Goal: Contribute content: Add original content to the website for others to see

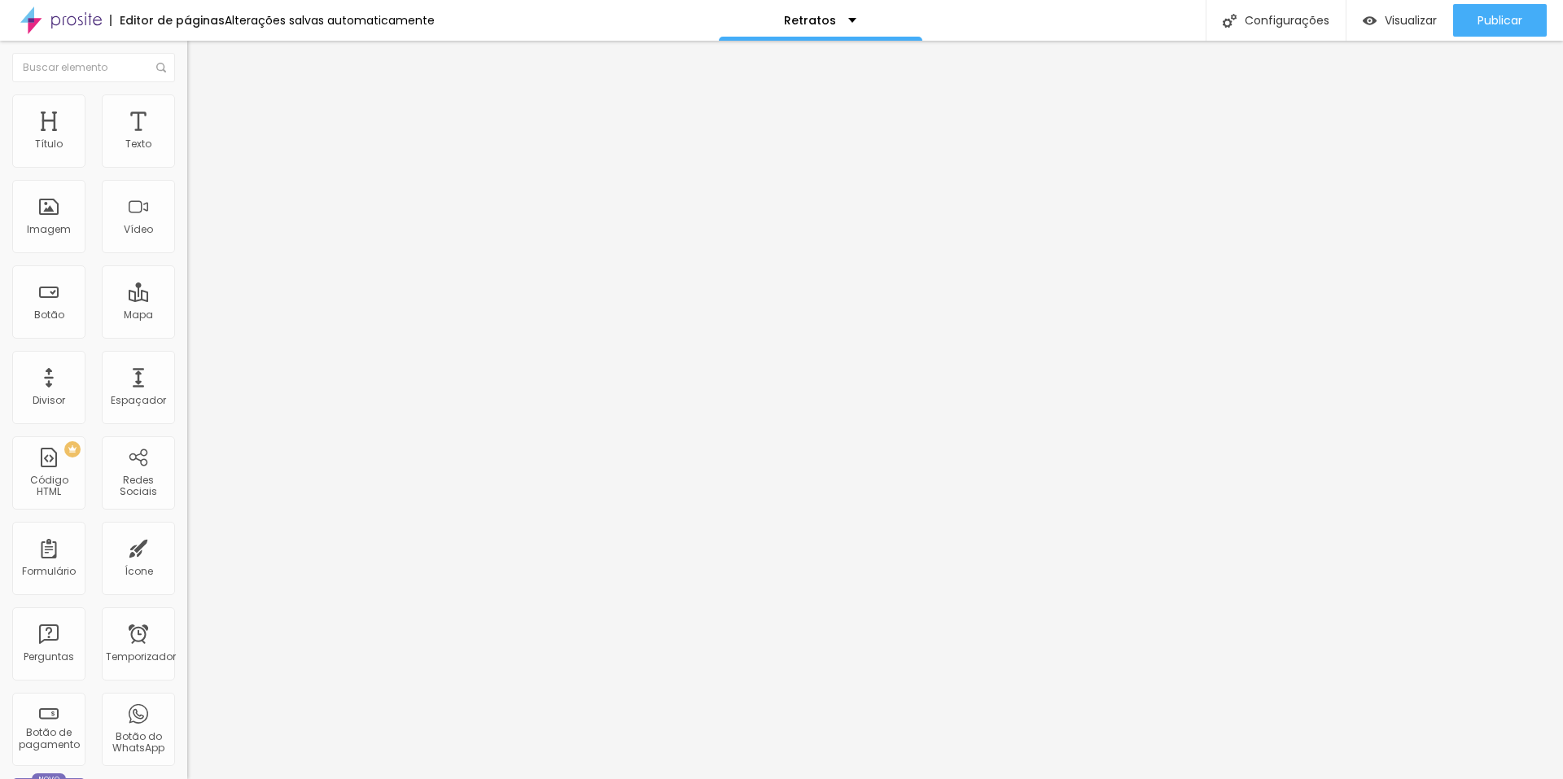
click at [187, 255] on span "Cinema 16:9" at bounding box center [218, 248] width 62 height 14
click at [187, 280] on span "Padrão" at bounding box center [205, 273] width 37 height 14
click at [197, 140] on font "Trocar imagem" at bounding box center [236, 133] width 79 height 14
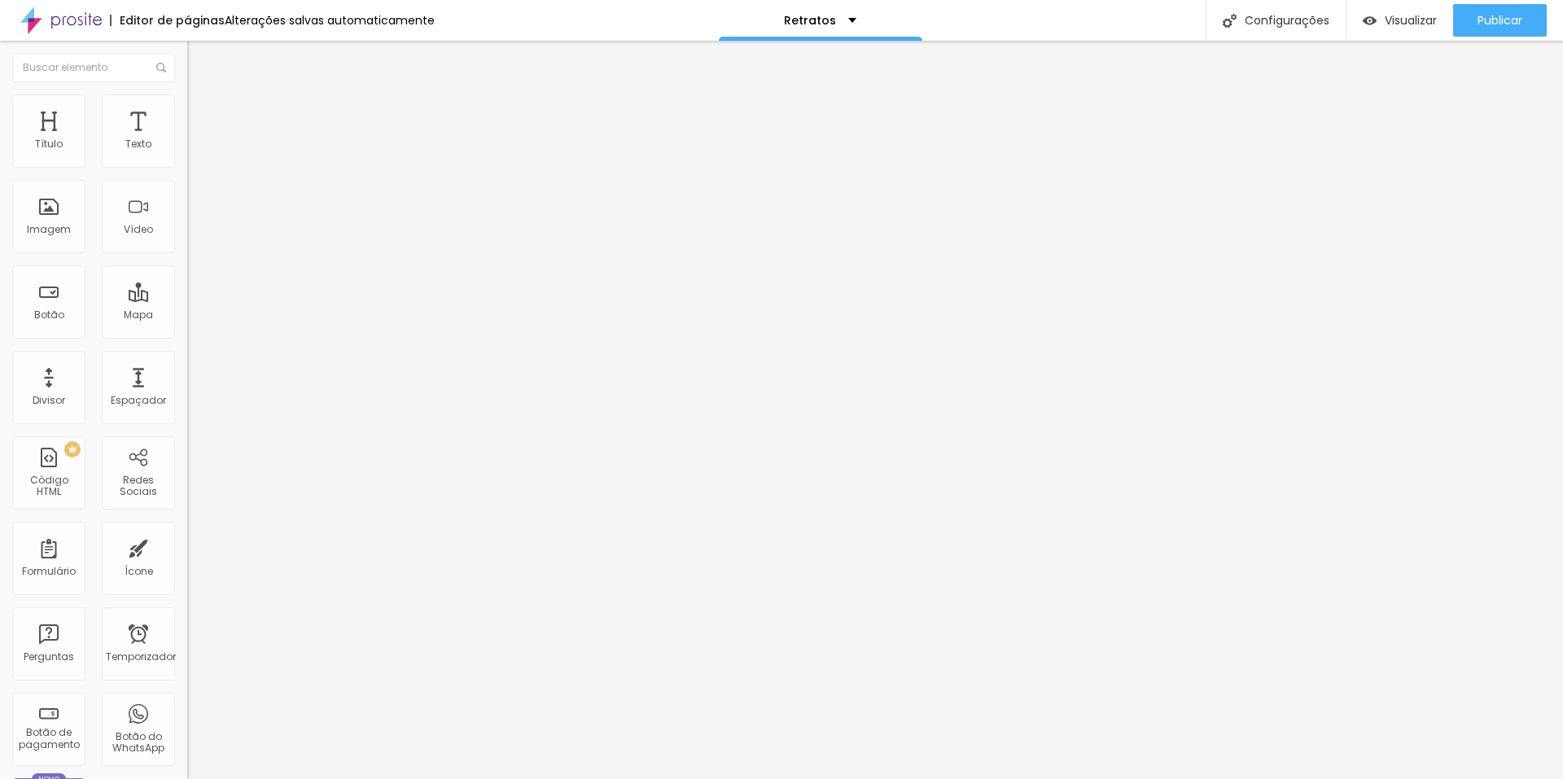
click at [164, 357] on div "Título Texto Imagem Vídeo Botão Mapa Divisor Espaçador PREMIUM Código HTML Rede…" at bounding box center [93, 478] width 187 height 769
click at [187, 255] on font "Padrão 4:3" at bounding box center [214, 248] width 54 height 14
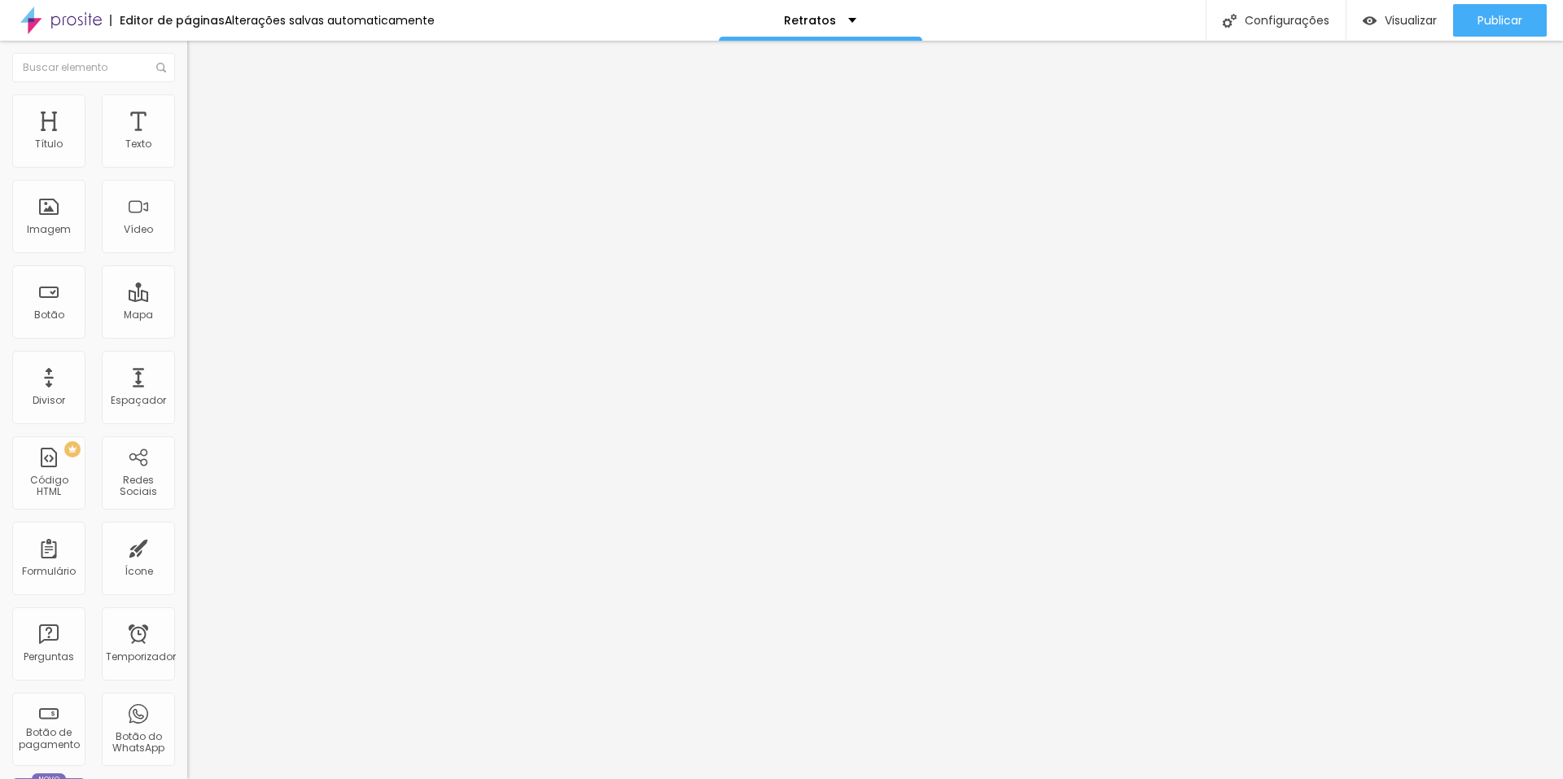
click at [187, 288] on div "Quadrado 1:1" at bounding box center [280, 283] width 187 height 10
click at [197, 140] on font "Trocar imagem" at bounding box center [236, 133] width 79 height 14
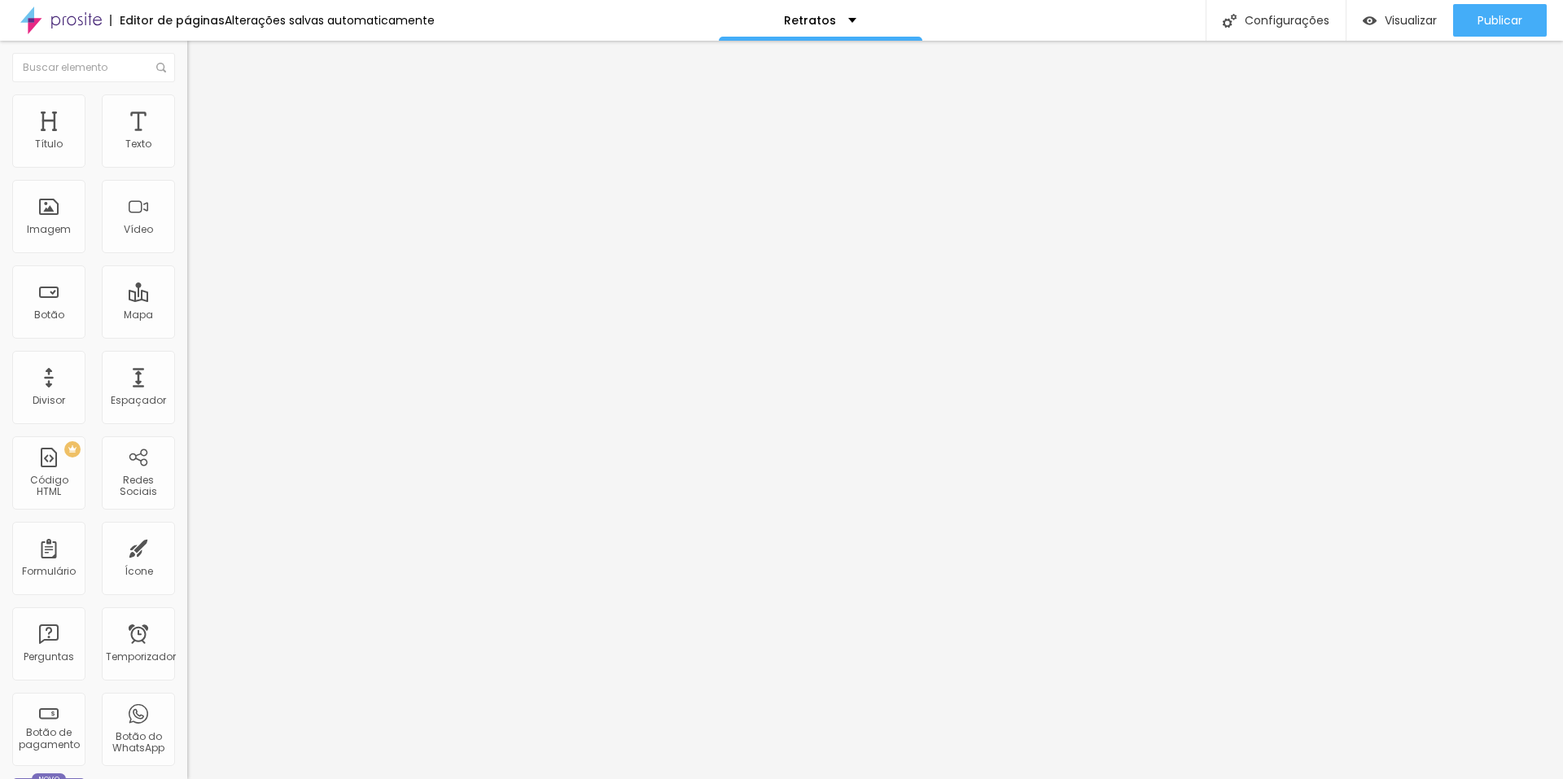
click at [187, 255] on font "Padrão 4:3" at bounding box center [214, 248] width 54 height 14
click at [187, 290] on span "Quadrado" at bounding box center [213, 283] width 53 height 14
click at [228, 264] on font "16:9" at bounding box center [237, 258] width 19 height 14
click at [197, 140] on font "Trocar imagem" at bounding box center [236, 133] width 79 height 14
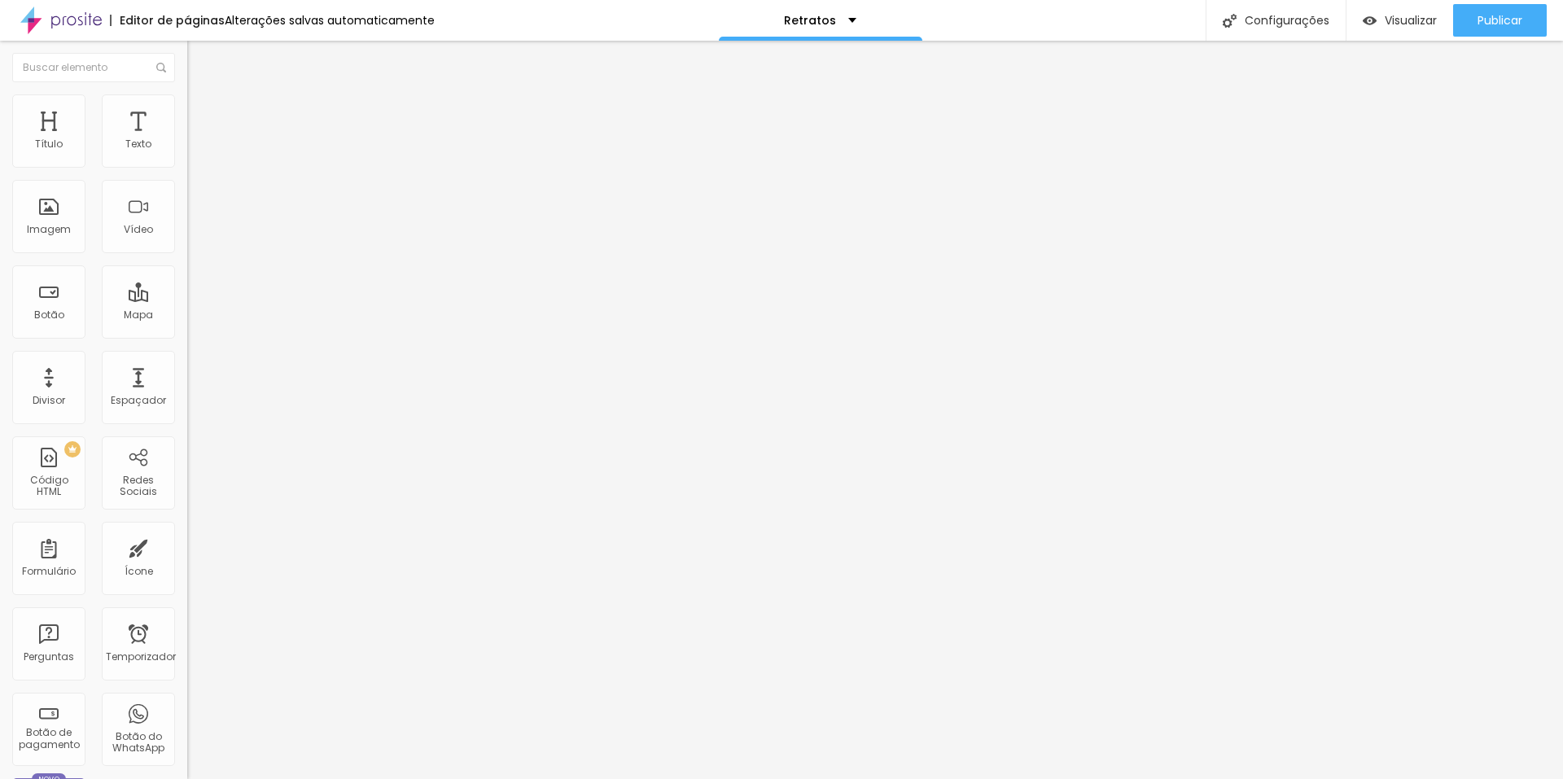
click at [240, 290] on font "1:1" at bounding box center [244, 283] width 9 height 14
click at [197, 140] on font "Trocar imagem" at bounding box center [236, 133] width 79 height 14
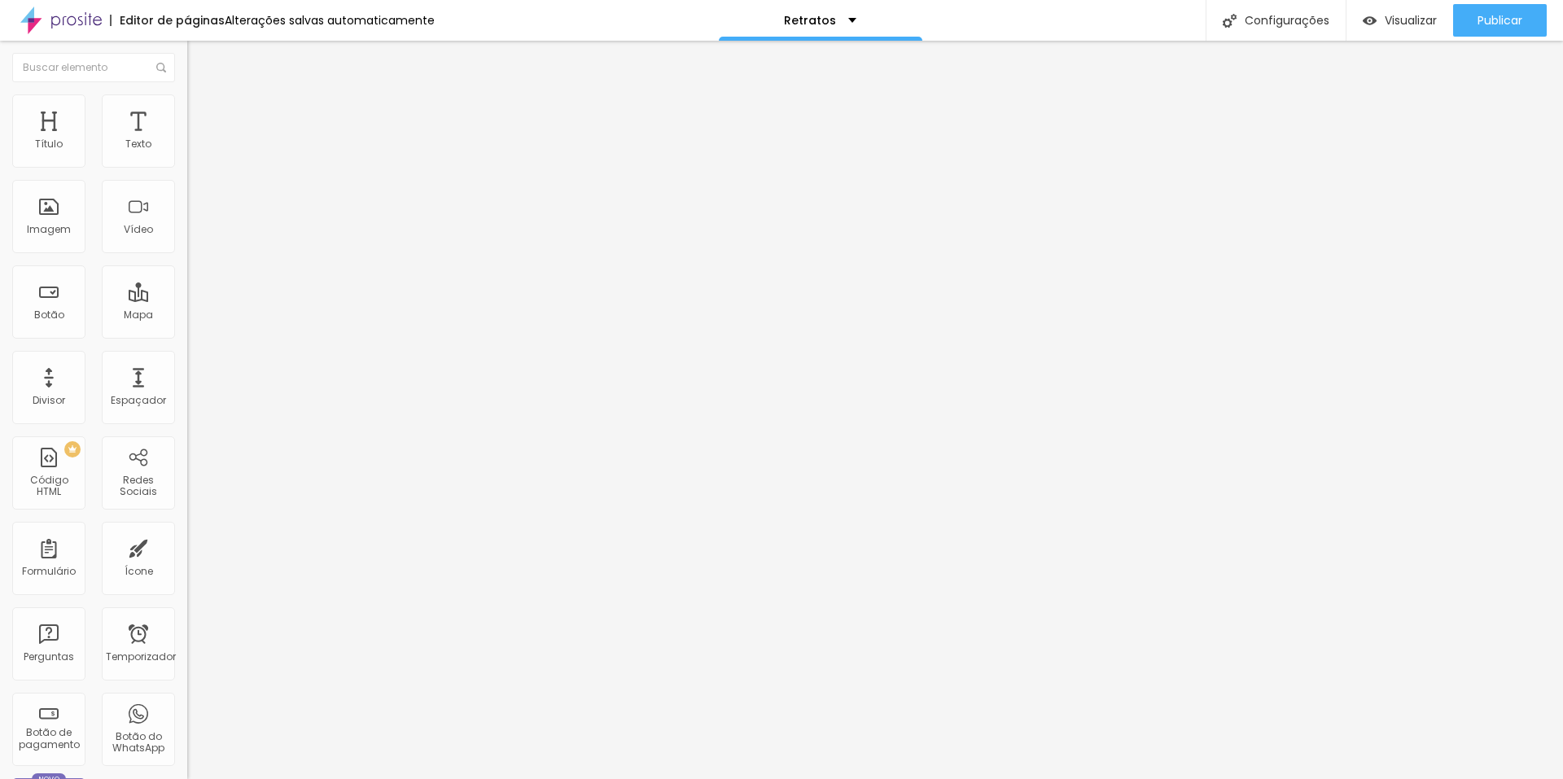
click at [187, 255] on span "1:1 Quadrado" at bounding box center [219, 248] width 64 height 14
click at [187, 274] on span "Padrão" at bounding box center [205, 267] width 37 height 14
click at [187, 140] on span "Trocar imagem" at bounding box center [231, 133] width 89 height 14
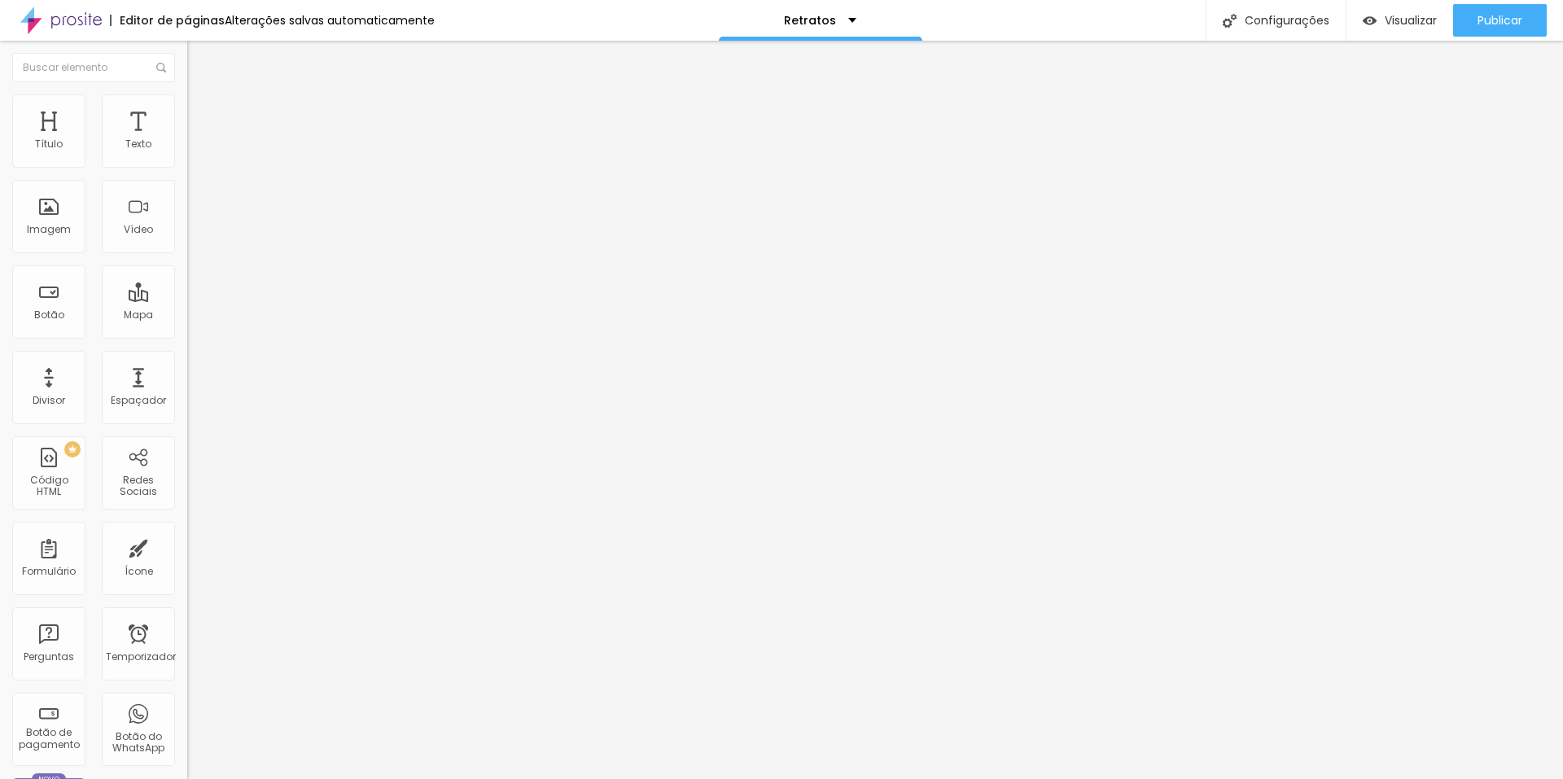
click at [165, 361] on div "Título Texto Imagem Vídeo Botão Mapa Divisor Espaçador PREMIUM Código HTML Rede…" at bounding box center [93, 478] width 187 height 769
click at [187, 255] on font "Padrão 4:3" at bounding box center [214, 248] width 54 height 14
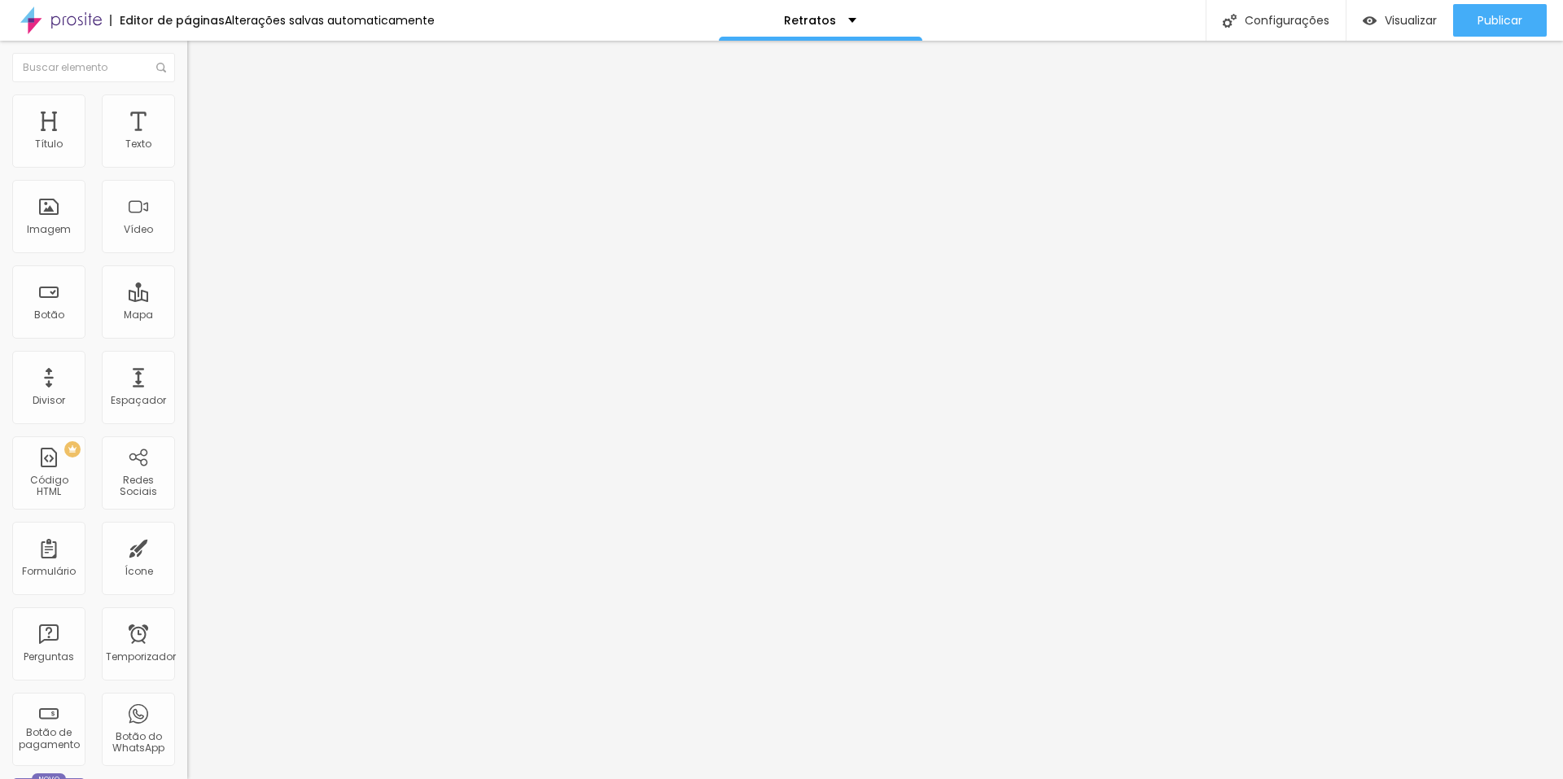
click at [187, 264] on span "Cinema" at bounding box center [207, 258] width 41 height 14
click at [197, 140] on font "Trocar imagem" at bounding box center [236, 133] width 79 height 14
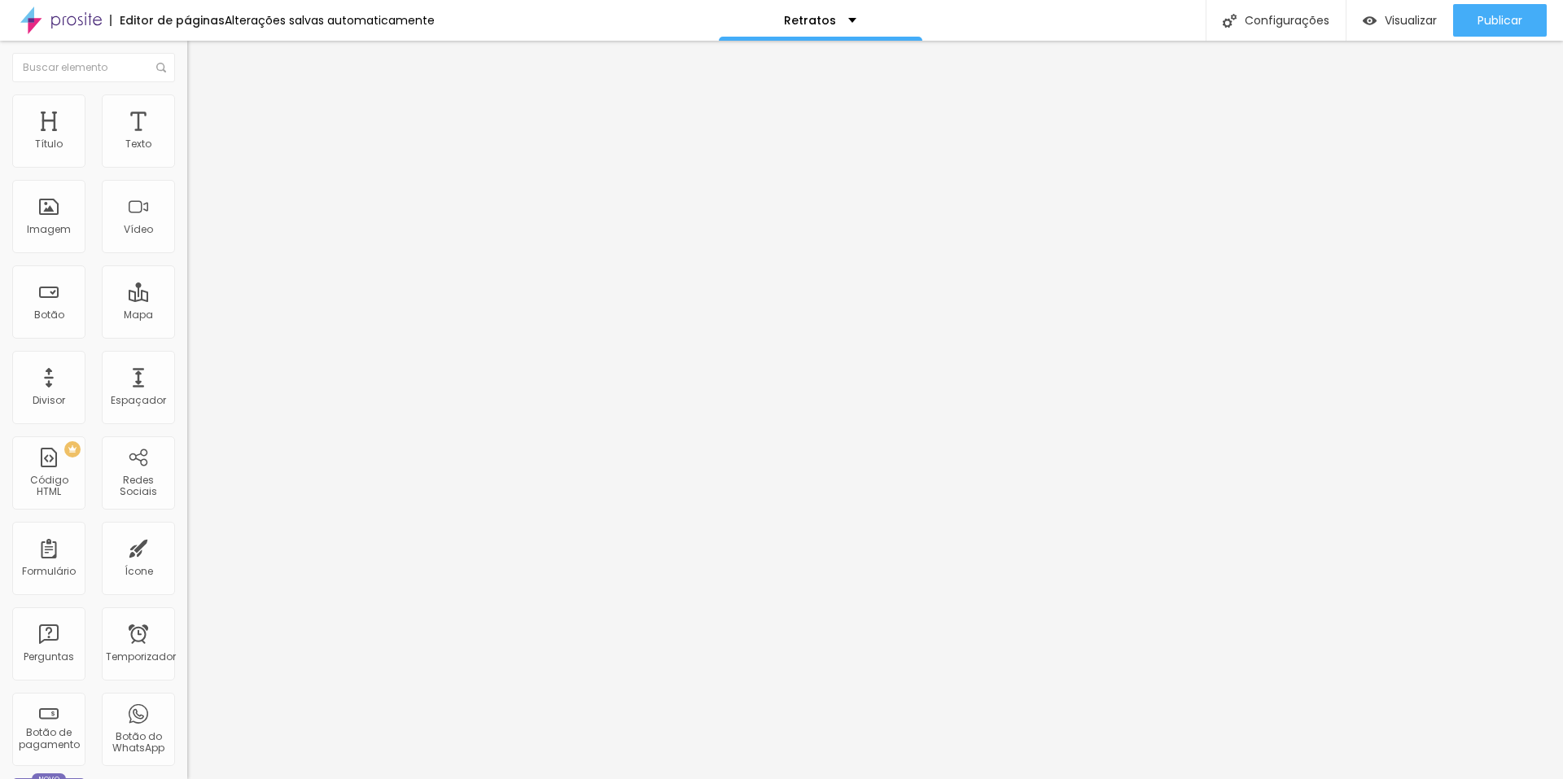
click at [224, 280] on font "4:3" at bounding box center [231, 273] width 15 height 14
click at [187, 298] on div "Original" at bounding box center [280, 293] width 187 height 10
click at [187, 274] on span "Padrão" at bounding box center [205, 267] width 37 height 14
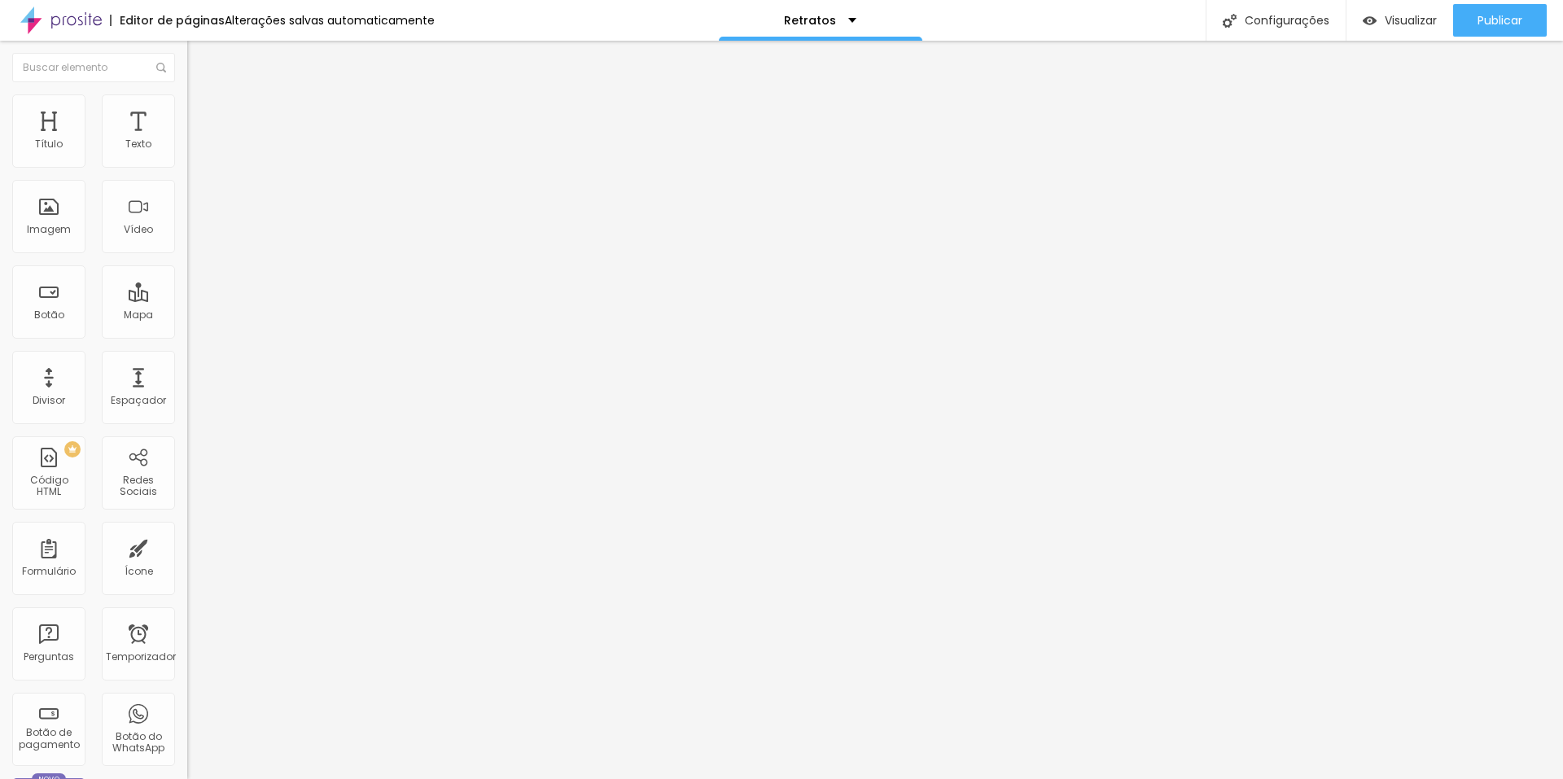
click at [187, 264] on span "Cinema" at bounding box center [207, 258] width 41 height 14
click at [187, 290] on span "Quadrado" at bounding box center [213, 283] width 53 height 14
click at [197, 140] on font "Trocar imagem" at bounding box center [236, 133] width 79 height 14
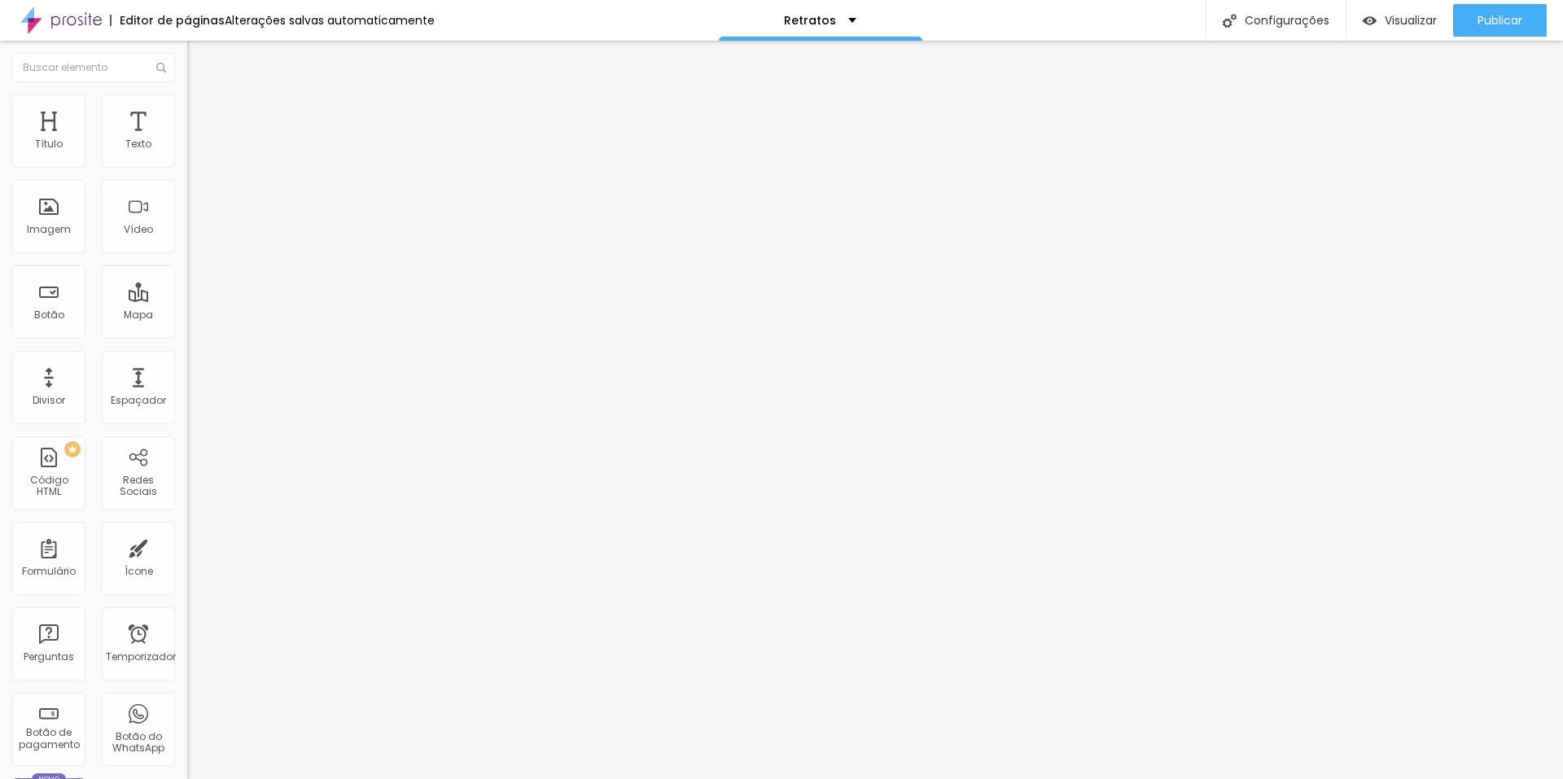
click at [187, 299] on span "Original" at bounding box center [206, 293] width 39 height 14
click at [197, 140] on font "Trocar imagem" at bounding box center [236, 133] width 79 height 14
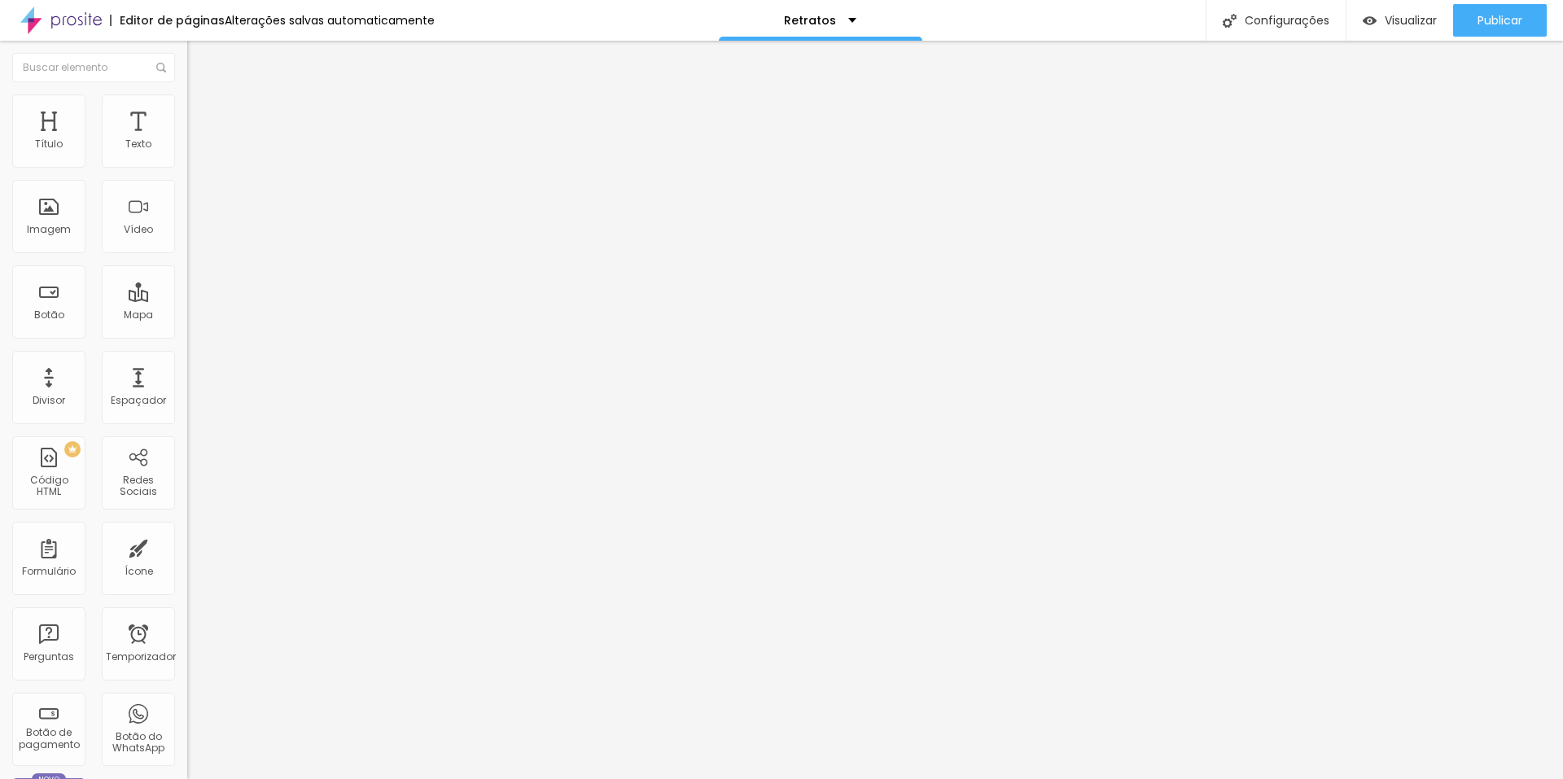
click at [187, 255] on font "1:1 Quadrado" at bounding box center [219, 248] width 64 height 14
click at [187, 274] on span "Padrão" at bounding box center [205, 267] width 37 height 14
click at [187, 299] on span "Original" at bounding box center [206, 293] width 39 height 14
click at [187, 255] on font "Original" at bounding box center [206, 248] width 39 height 14
click at [187, 284] on span "Quadrado" at bounding box center [213, 277] width 53 height 14
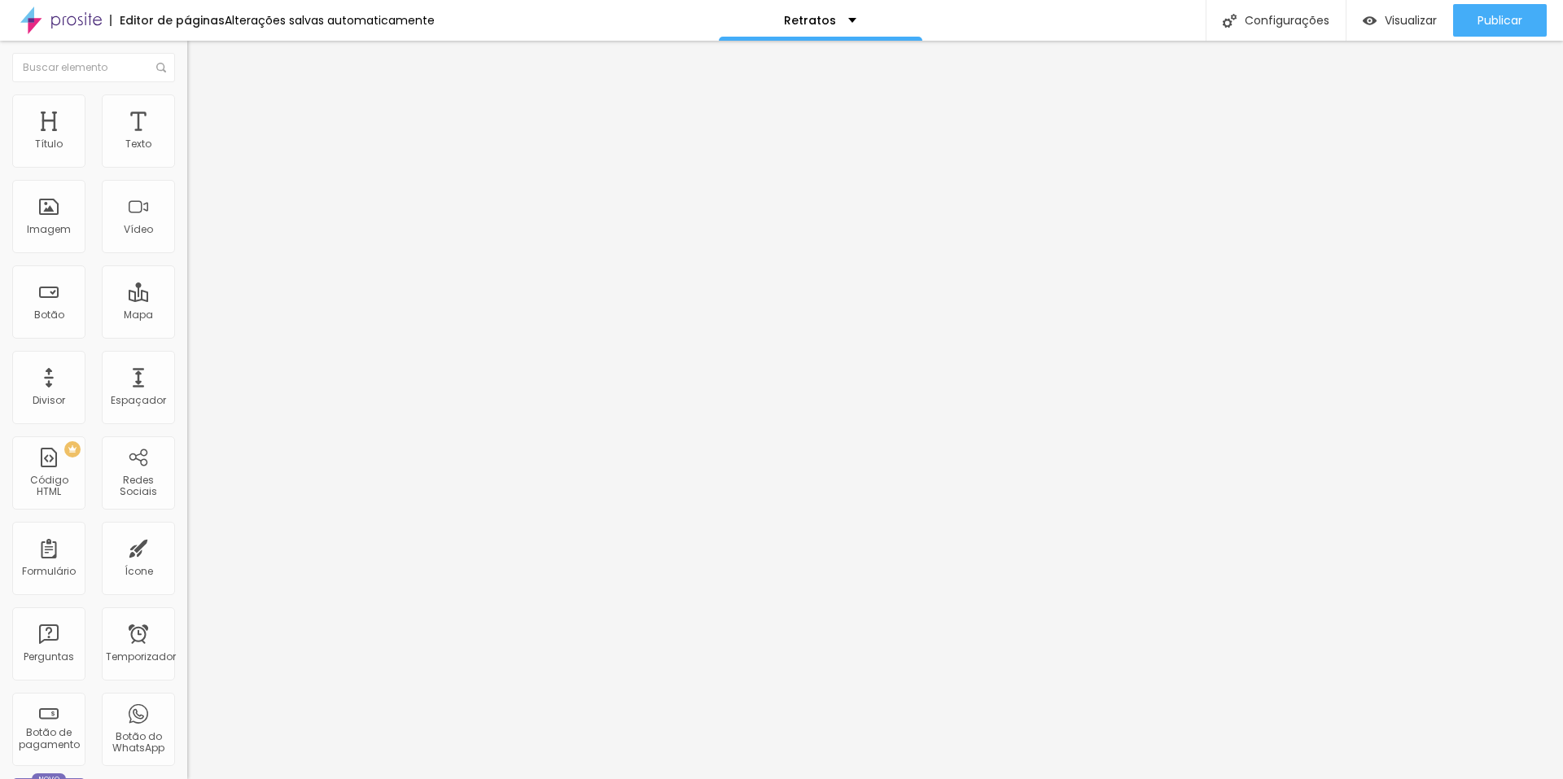
click at [197, 140] on font "Trocar imagem" at bounding box center [236, 133] width 79 height 14
click at [187, 299] on font "Original" at bounding box center [206, 293] width 39 height 14
click at [1485, 21] on font "Publicar" at bounding box center [1499, 20] width 45 height 16
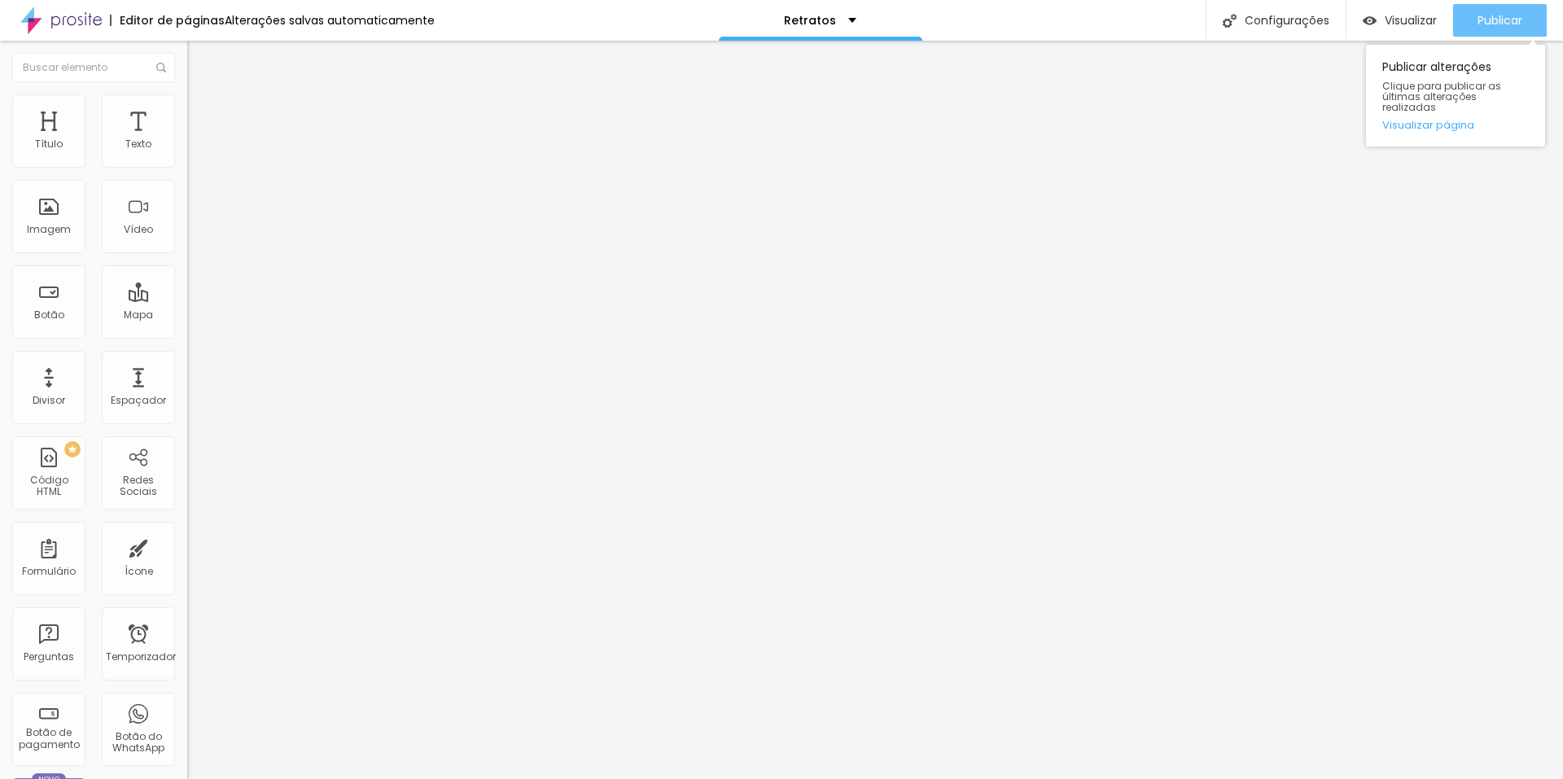
click at [1528, 16] on button "Publicar" at bounding box center [1500, 20] width 94 height 33
click at [1516, 15] on font "Publicar" at bounding box center [1499, 20] width 45 height 16
click at [197, 140] on font "Trocar imagem" at bounding box center [236, 133] width 79 height 14
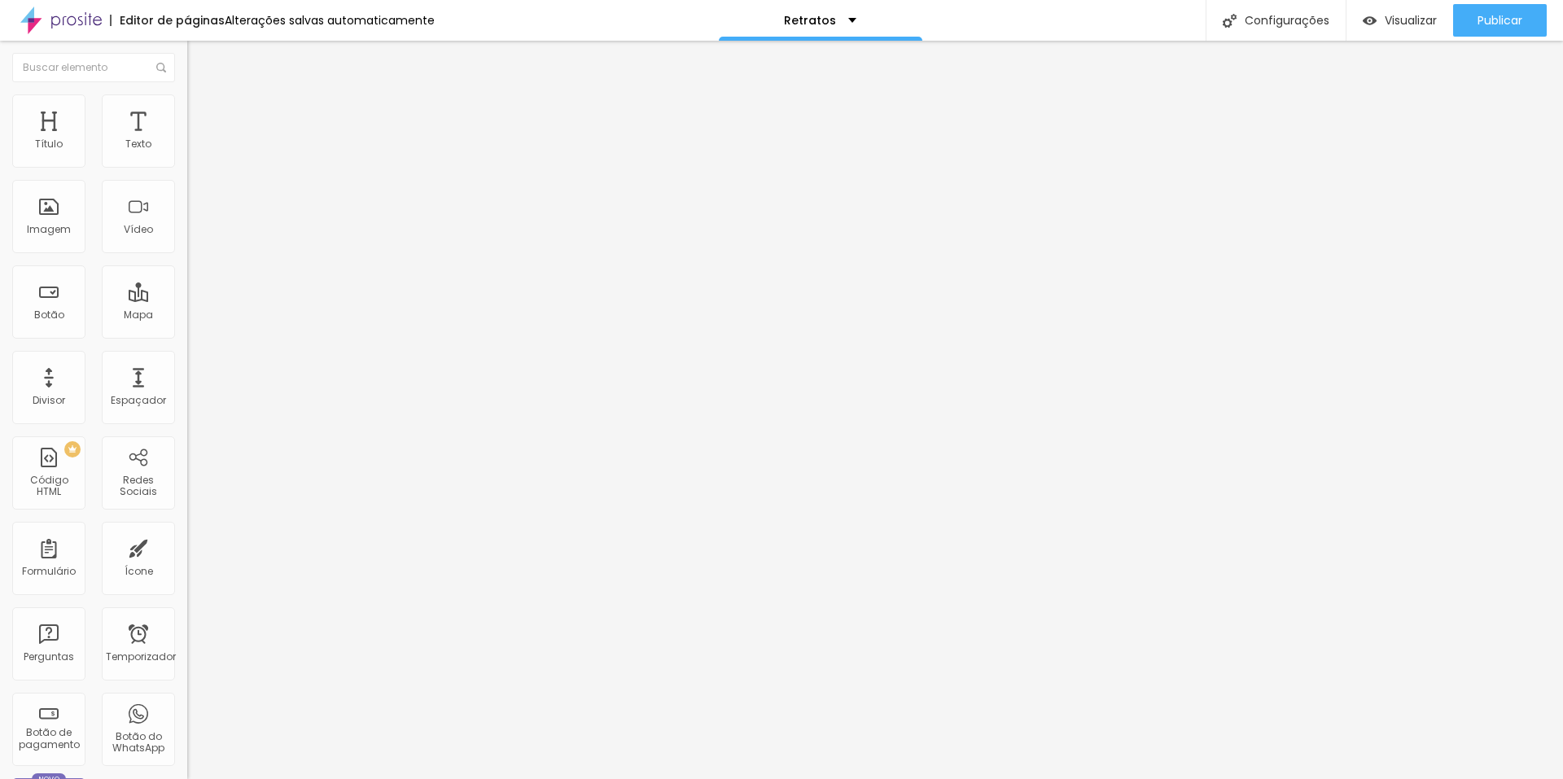
click at [197, 140] on font "Trocar imagem" at bounding box center [236, 133] width 79 height 14
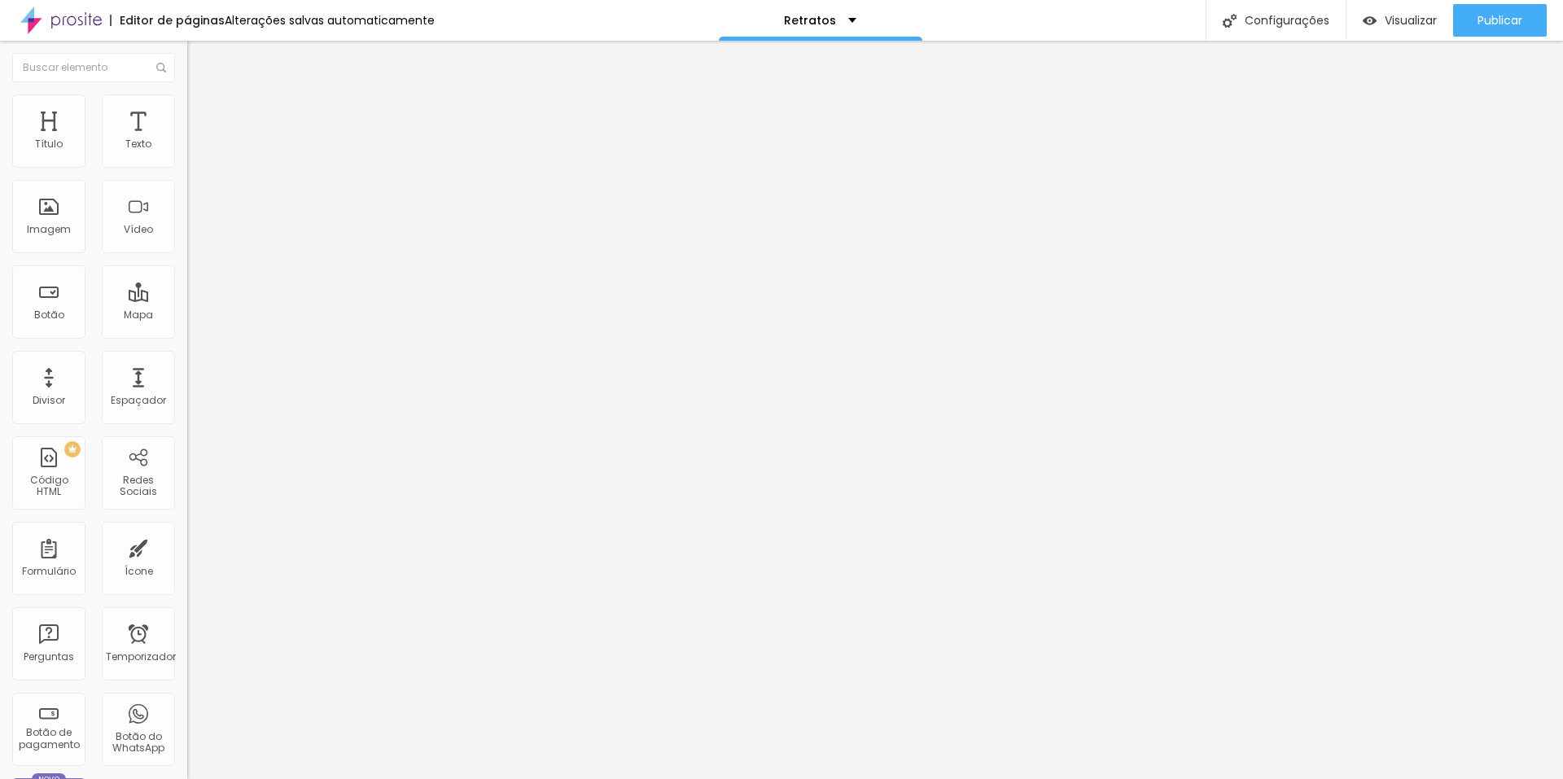
click at [197, 140] on font "Trocar imagem" at bounding box center [236, 133] width 79 height 14
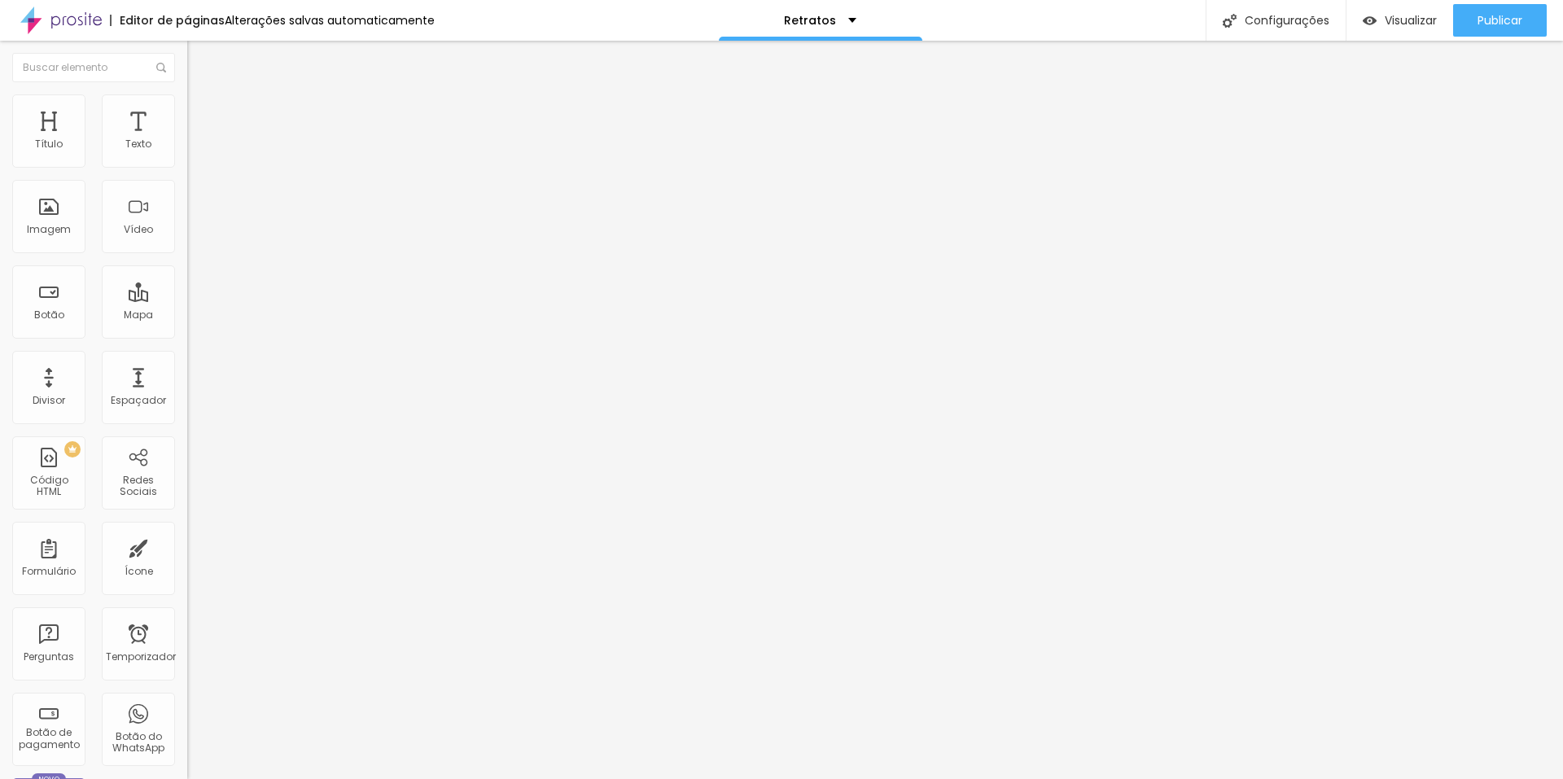
click at [197, 140] on font "Trocar imagem" at bounding box center [236, 133] width 79 height 14
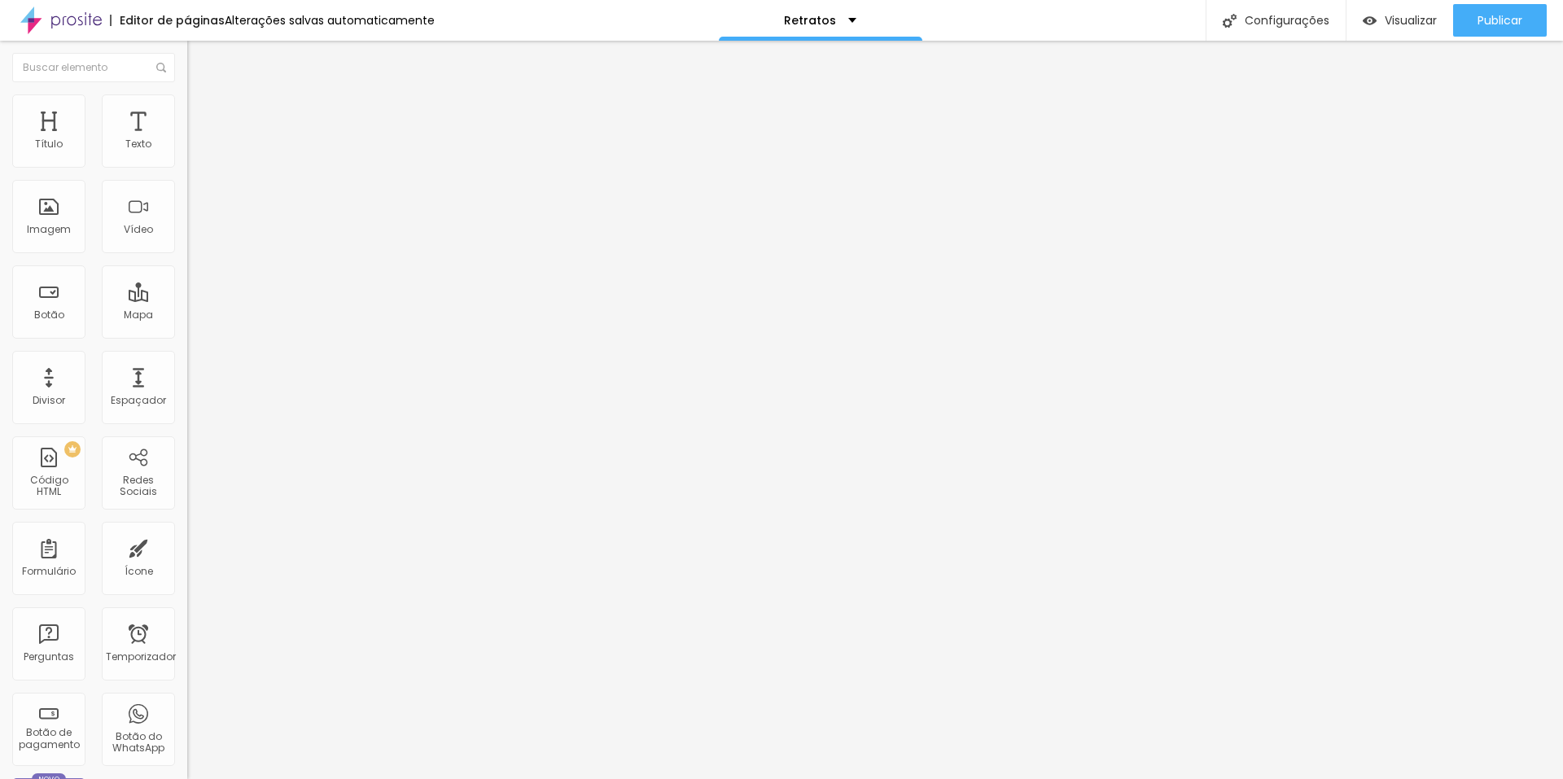
click at [197, 140] on font "Trocar imagem" at bounding box center [236, 133] width 79 height 14
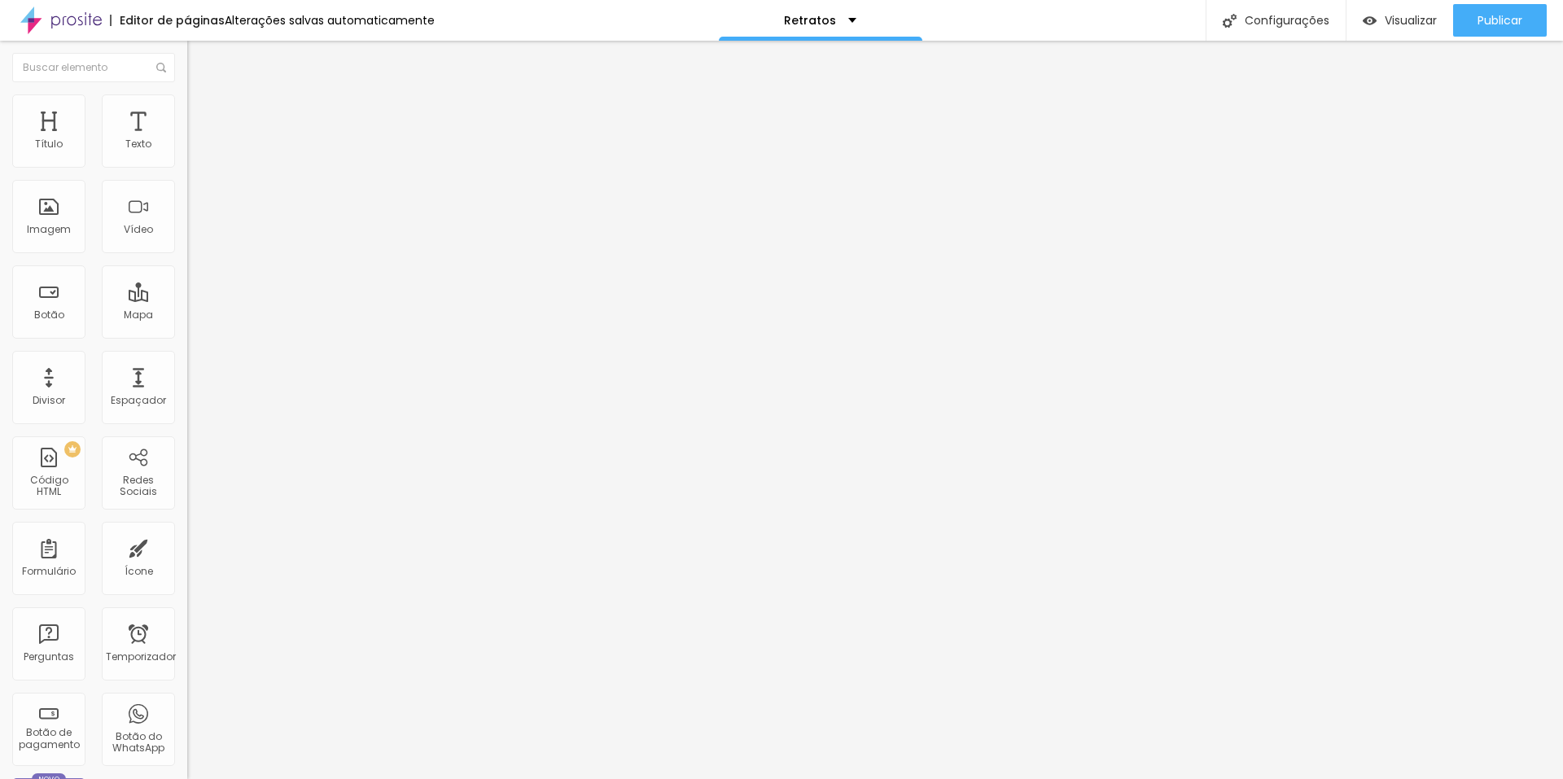
click at [197, 140] on font "Trocar imagem" at bounding box center [236, 133] width 79 height 14
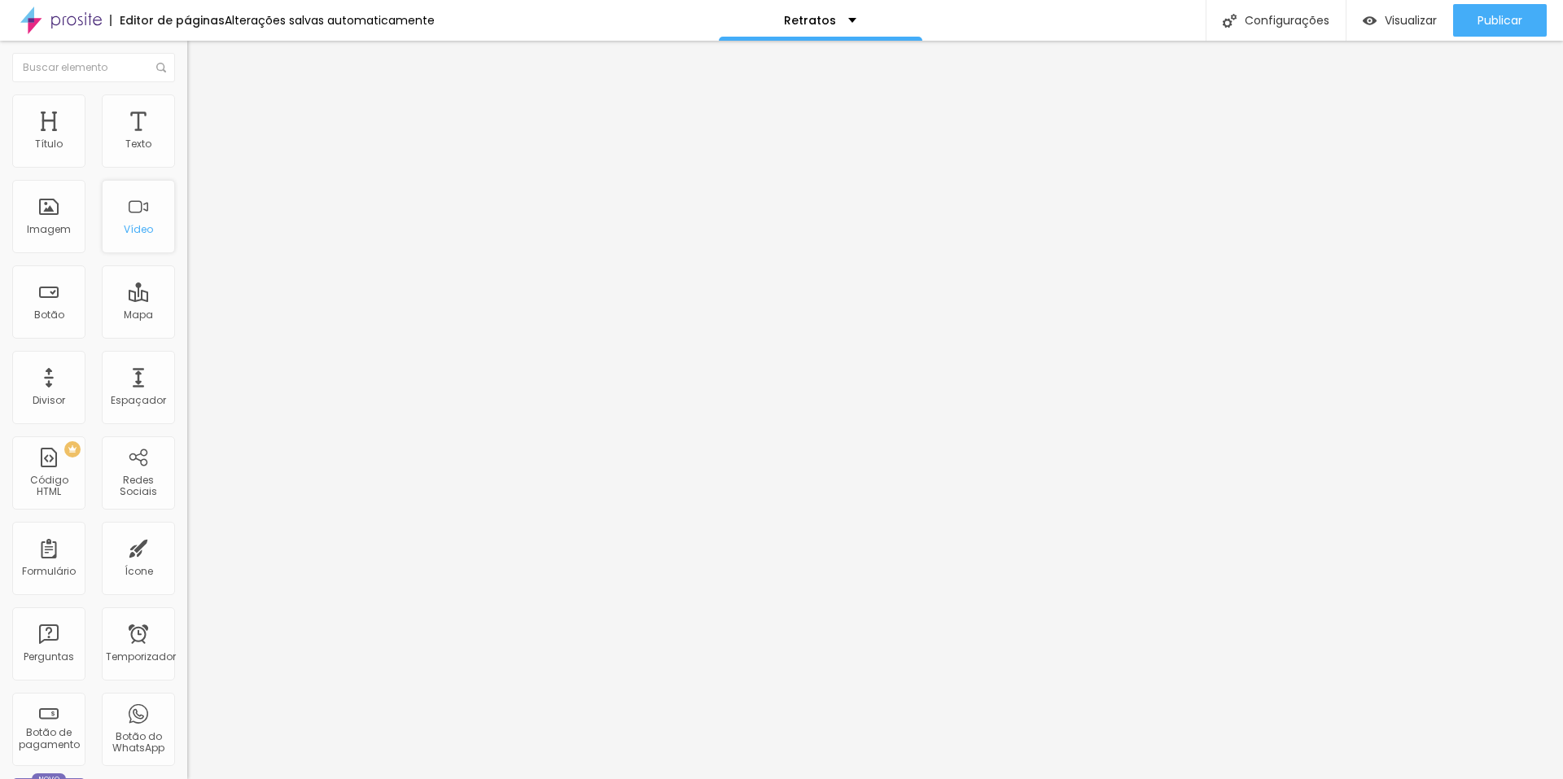
click at [102, 247] on div "Vídeo" at bounding box center [138, 216] width 73 height 73
click at [197, 140] on font "Trocar imagem" at bounding box center [236, 133] width 79 height 14
click at [187, 255] on span "Original" at bounding box center [206, 248] width 39 height 14
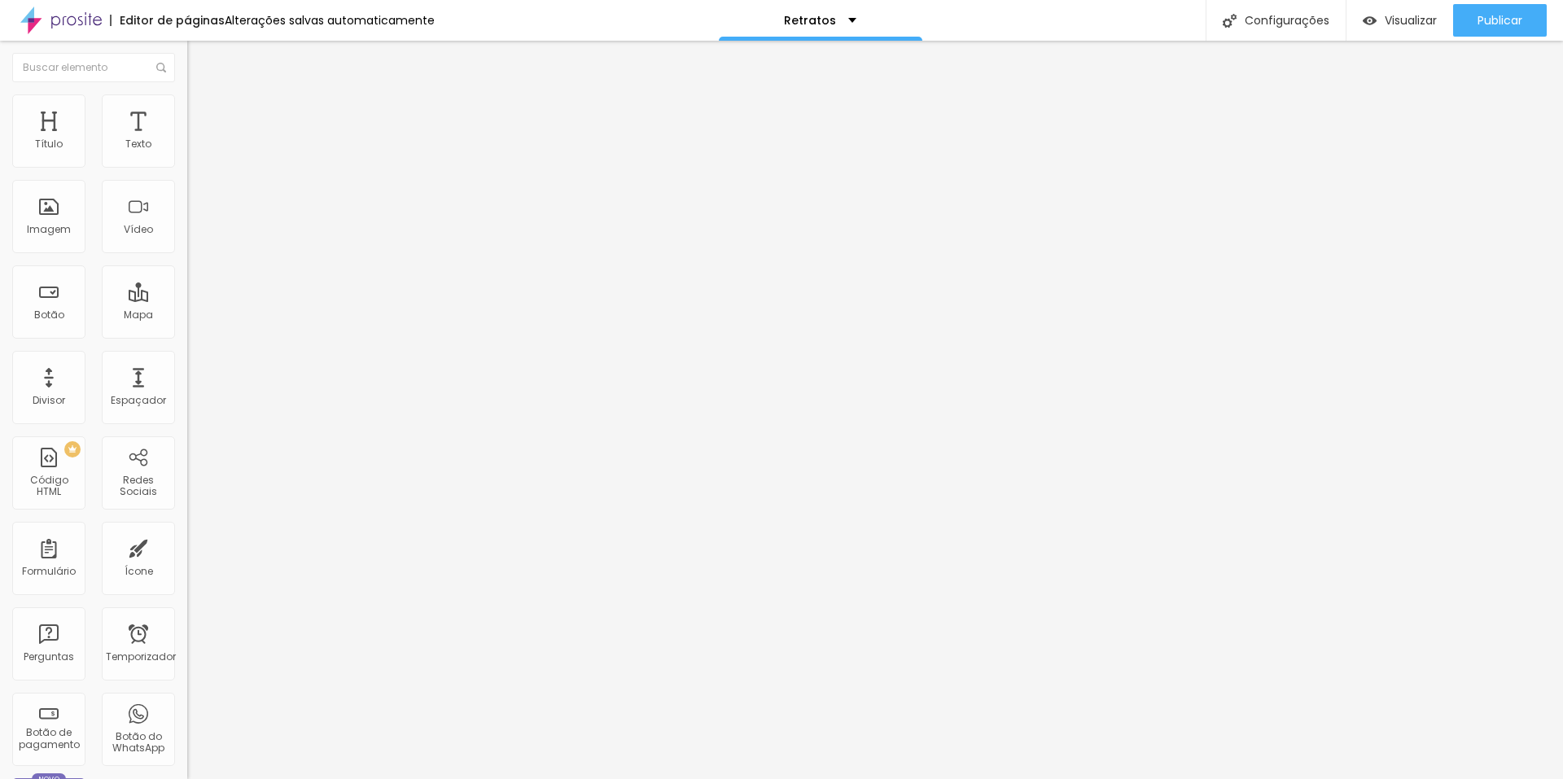
click at [187, 274] on span "Padrão" at bounding box center [205, 267] width 37 height 14
click at [187, 290] on span "Quadrado" at bounding box center [213, 283] width 53 height 14
click at [187, 255] on span "Original" at bounding box center [206, 248] width 39 height 14
click at [187, 274] on span "Padrão" at bounding box center [205, 267] width 37 height 14
click at [187, 264] on span "Cinema" at bounding box center [207, 258] width 41 height 14
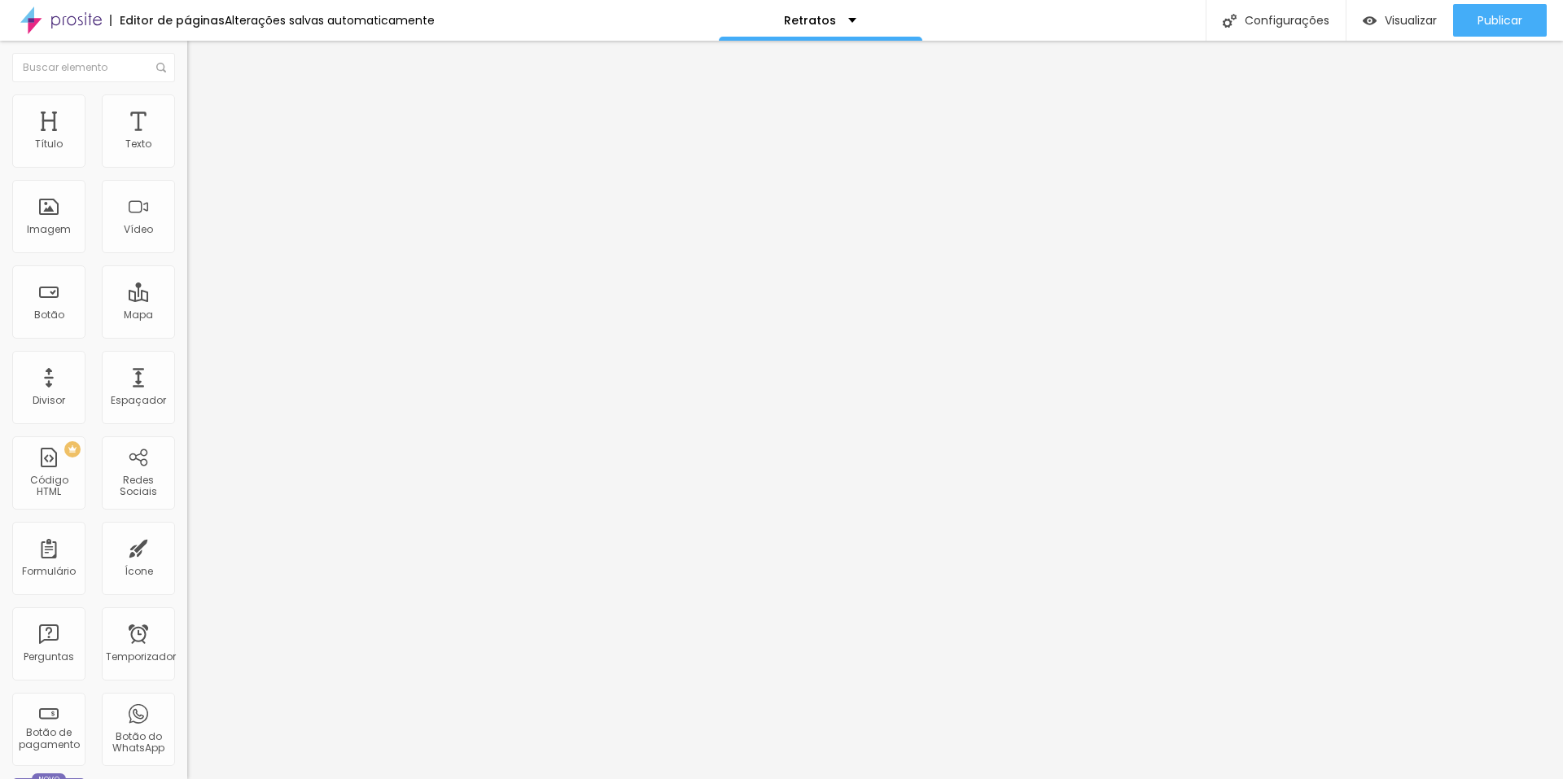
click at [187, 290] on span "Quadrado" at bounding box center [213, 283] width 53 height 14
click at [187, 299] on font "Original" at bounding box center [206, 293] width 39 height 14
click at [197, 140] on font "Trocar imagem" at bounding box center [236, 133] width 79 height 14
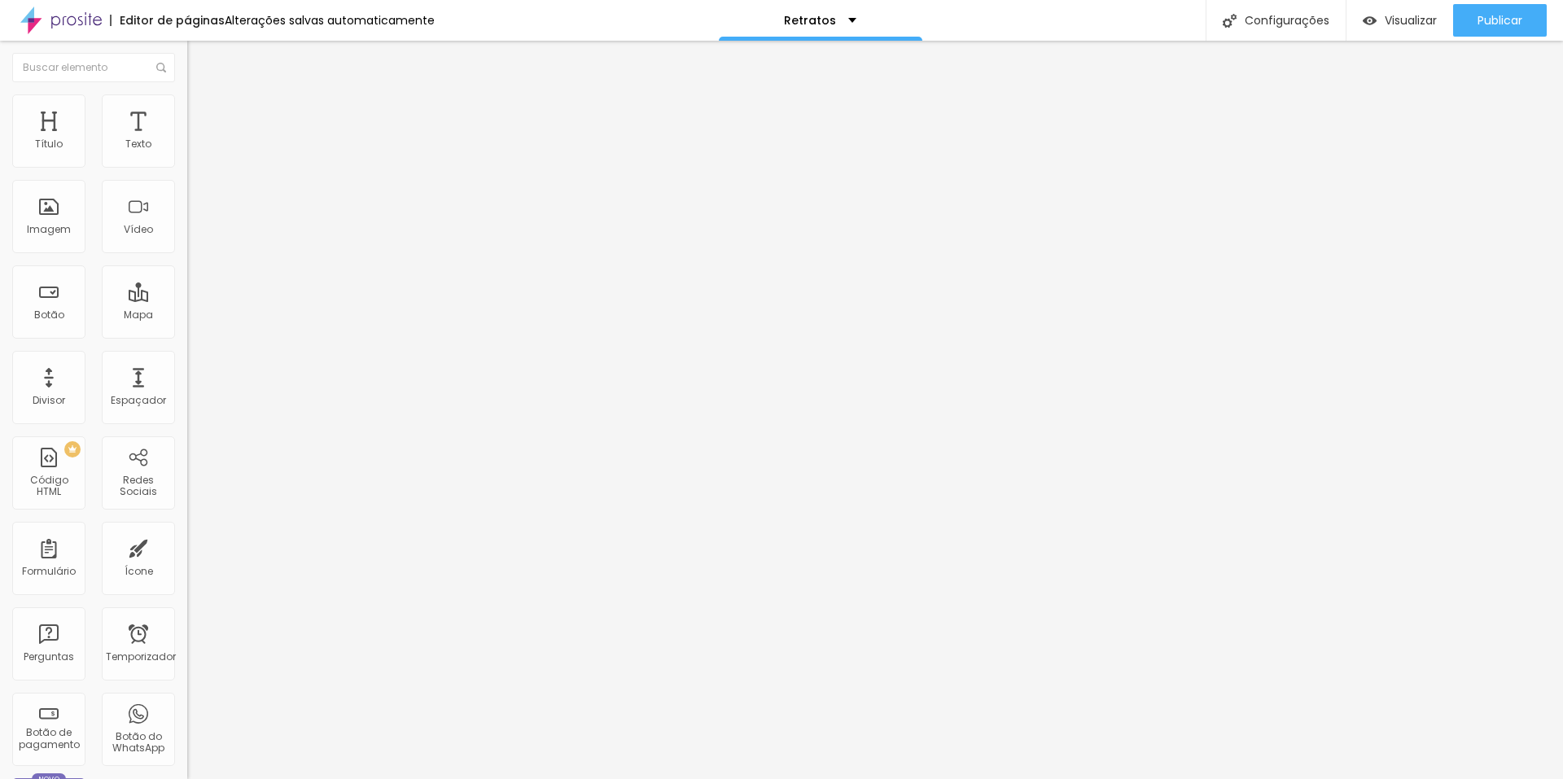
click at [187, 255] on font "Original" at bounding box center [206, 248] width 39 height 14
click at [187, 284] on span "Quadrado" at bounding box center [213, 277] width 53 height 14
click at [1498, 23] on font "Publicar" at bounding box center [1499, 20] width 45 height 16
click at [1502, 16] on font "Publicar" at bounding box center [1499, 20] width 45 height 16
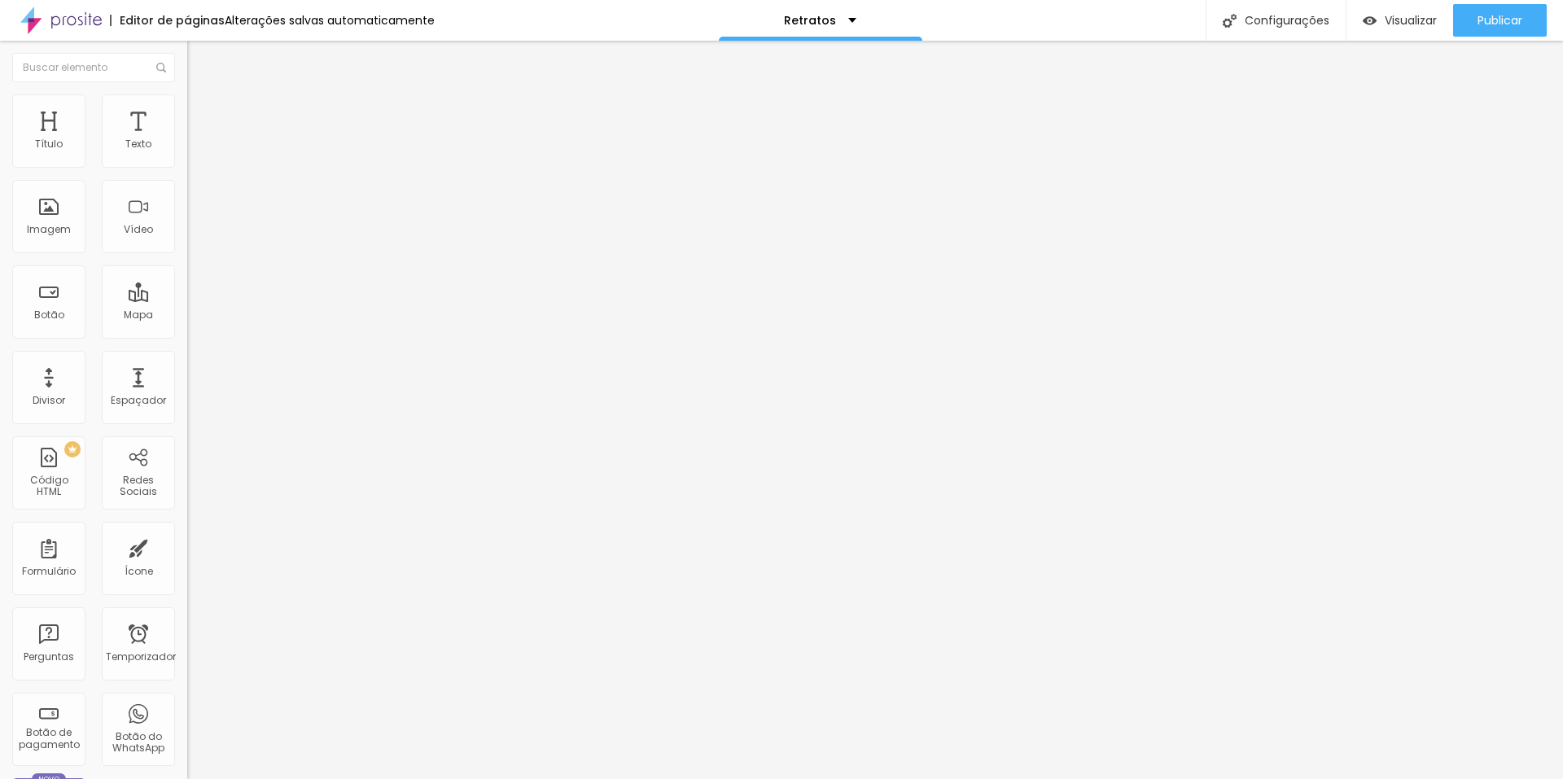
click at [197, 140] on font "Trocar imagem" at bounding box center [236, 133] width 79 height 14
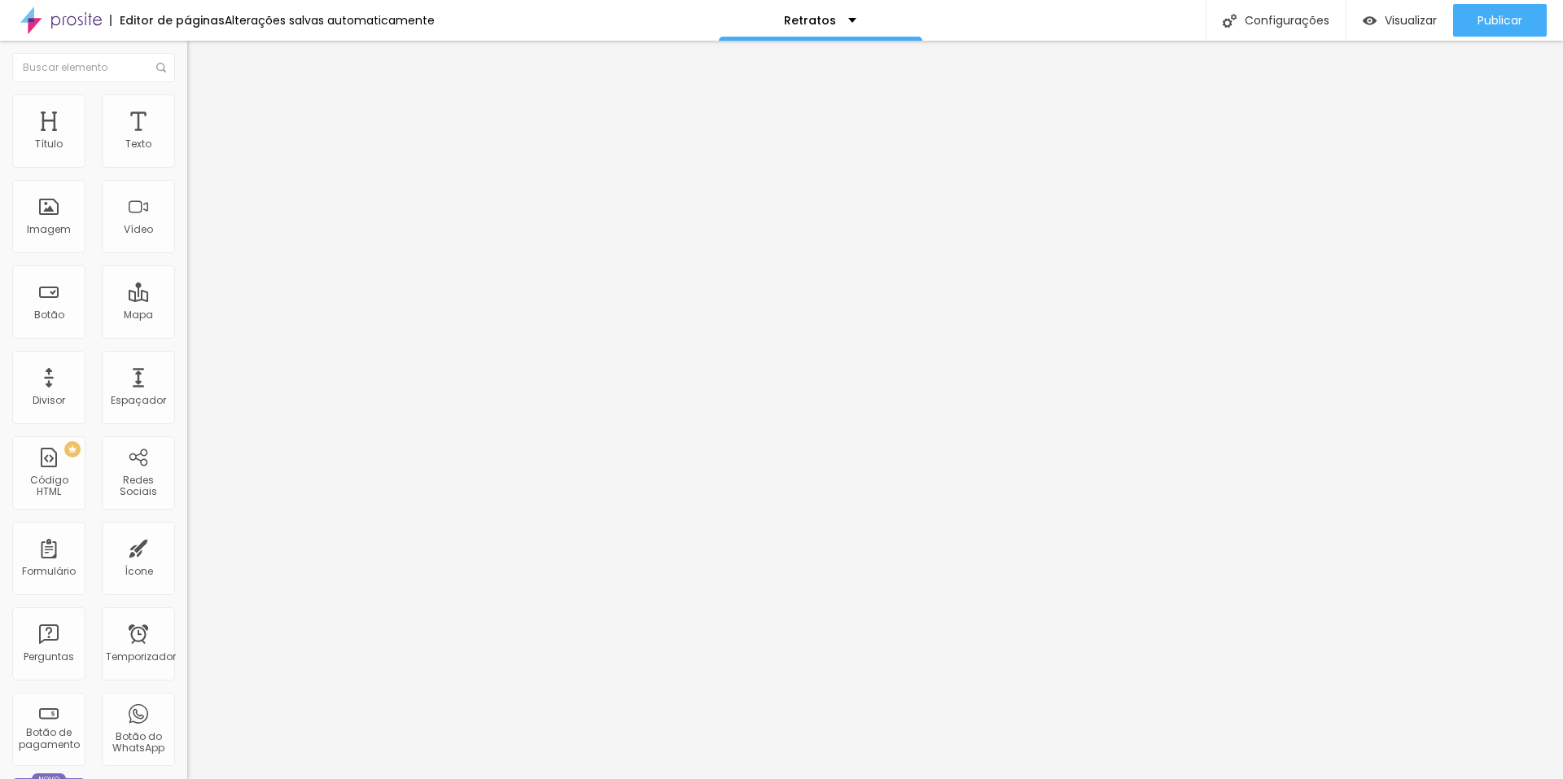
click at [1490, 18] on font "Publicar" at bounding box center [1499, 20] width 45 height 16
click at [187, 137] on img at bounding box center [192, 132] width 10 height 10
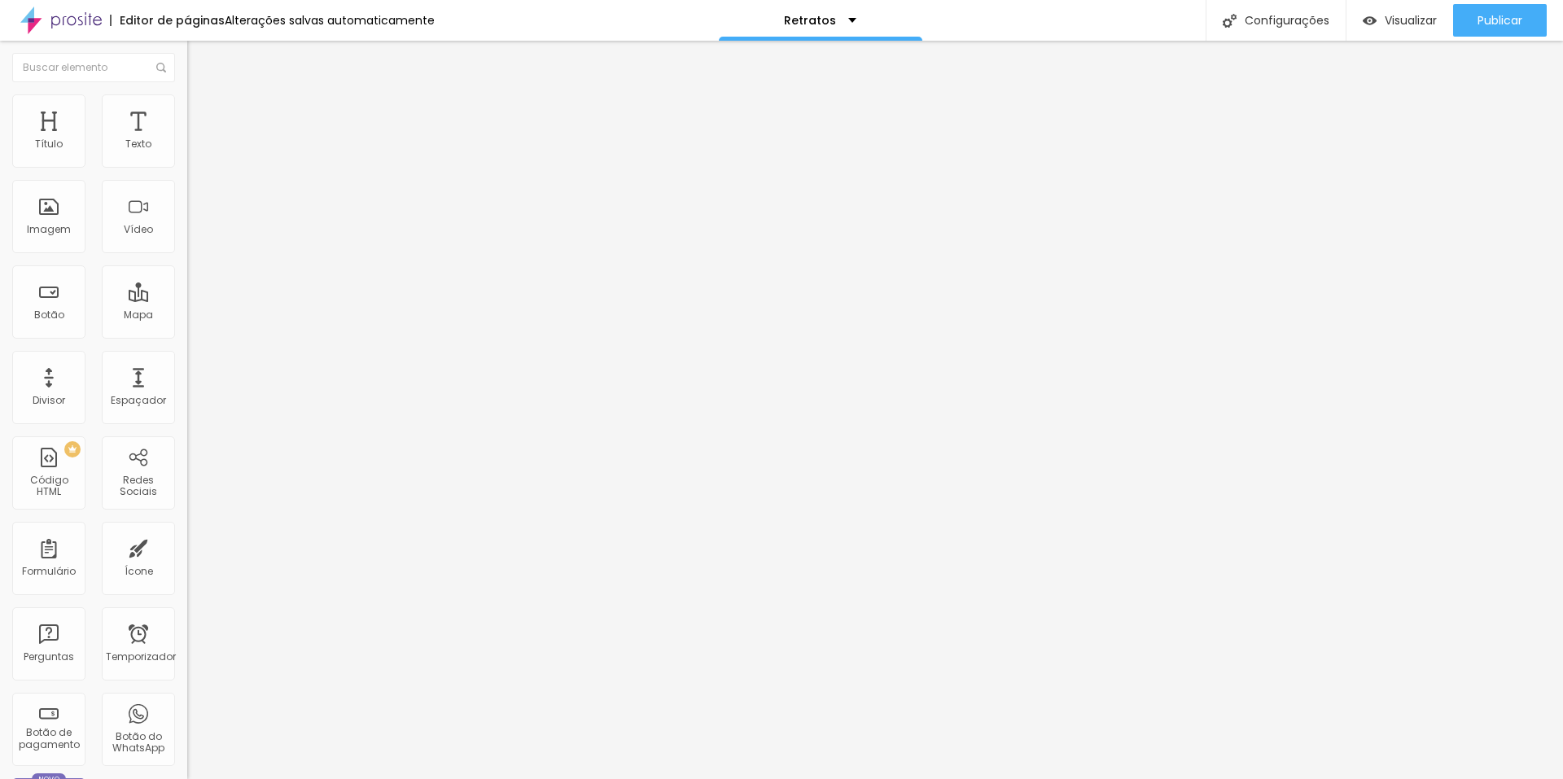
click at [187, 255] on font "Original" at bounding box center [206, 248] width 39 height 14
click at [187, 273] on div "Padrão 4:3" at bounding box center [280, 268] width 187 height 10
click at [187, 290] on span "Quadrado" at bounding box center [213, 283] width 53 height 14
click at [68, 243] on div "Imagem" at bounding box center [48, 216] width 73 height 73
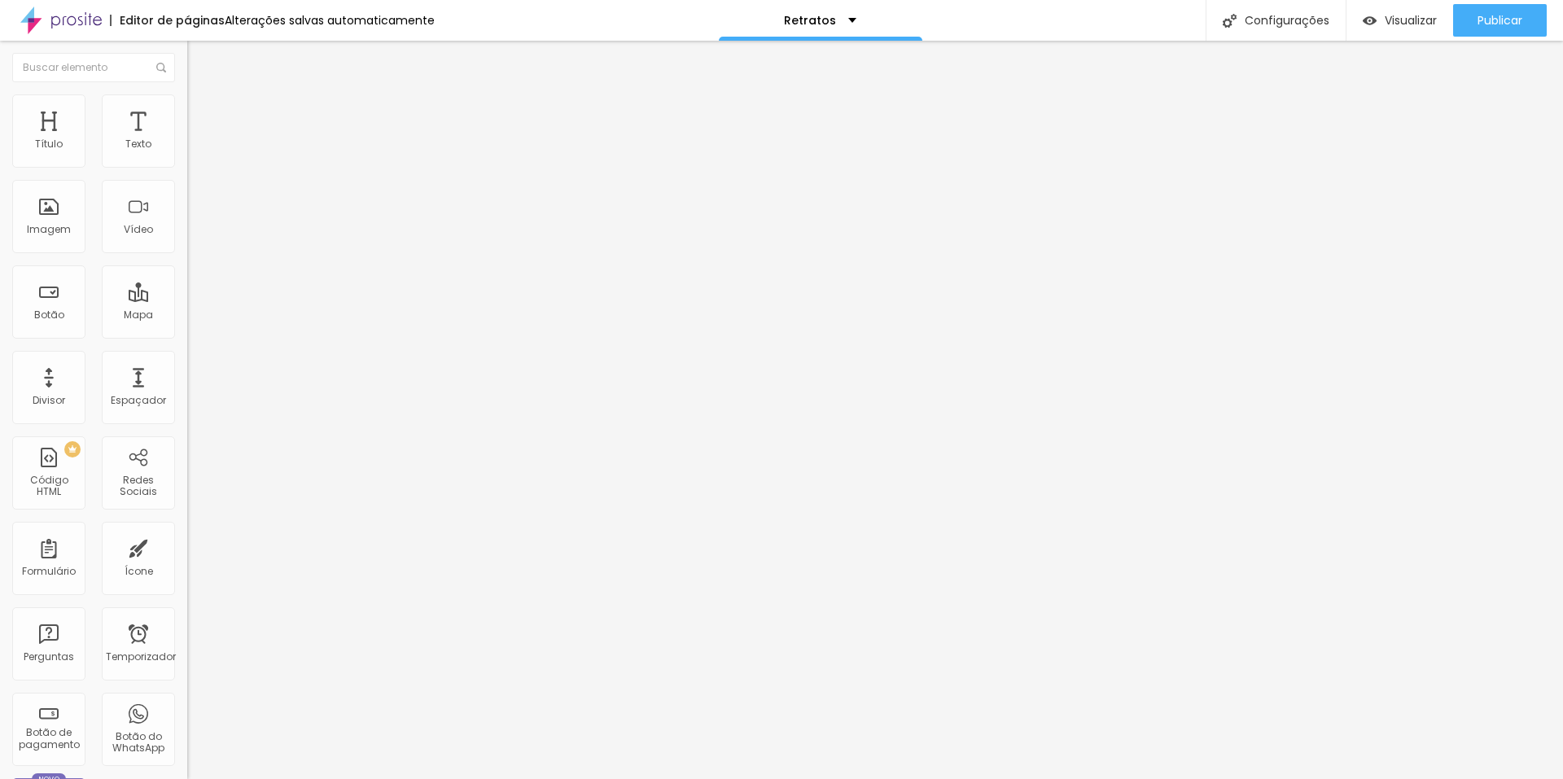
click at [197, 140] on font "Trocar imagem" at bounding box center [236, 133] width 79 height 14
click at [102, 243] on div "Vídeo" at bounding box center [138, 216] width 73 height 73
click at [197, 140] on font "Trocar imagem" at bounding box center [236, 133] width 79 height 14
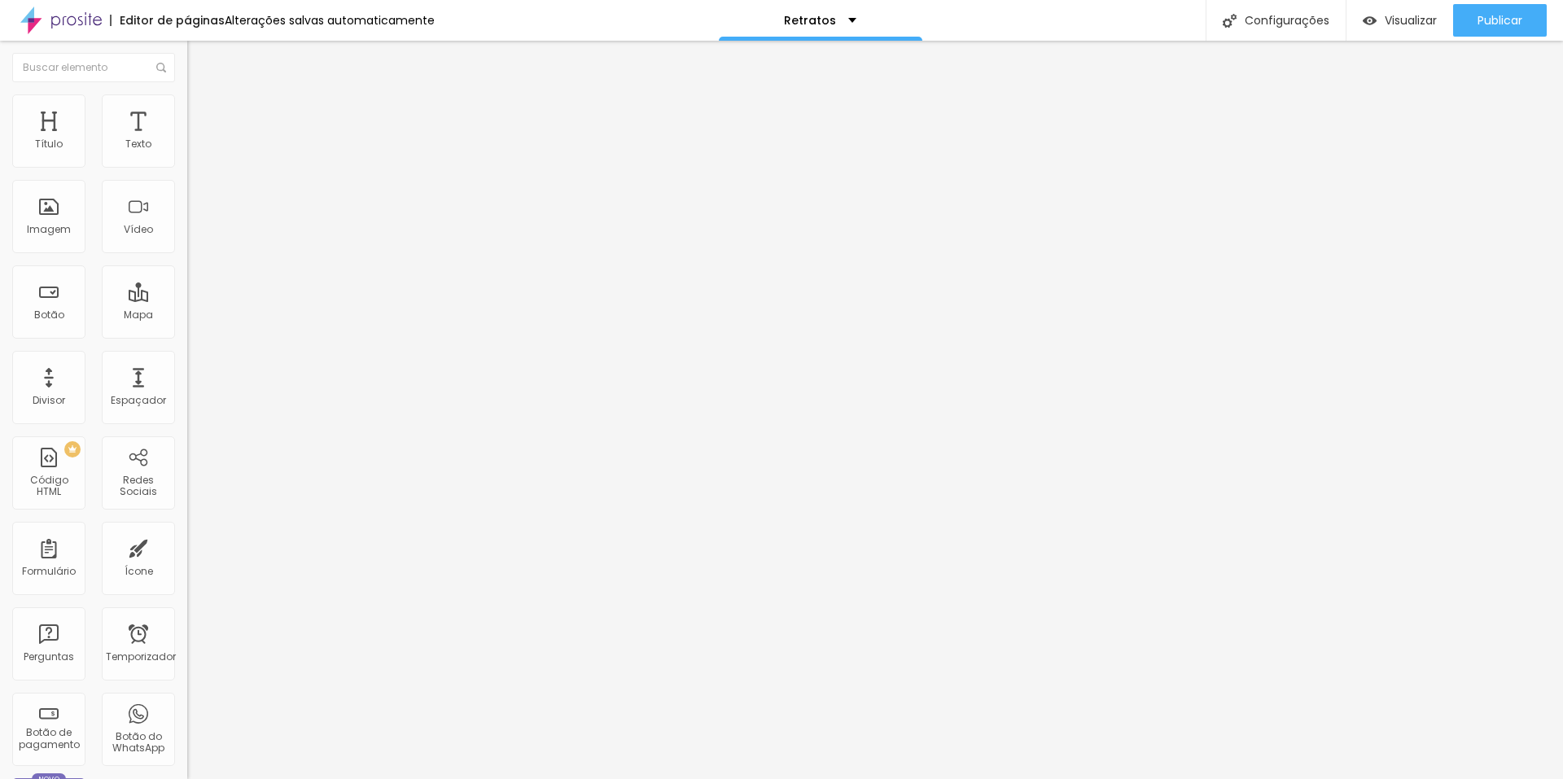
click at [187, 255] on span "1:1 Quadrado" at bounding box center [219, 248] width 64 height 14
click at [187, 299] on span "Original" at bounding box center [206, 293] width 39 height 14
click at [187, 274] on span "Padrão" at bounding box center [205, 267] width 37 height 14
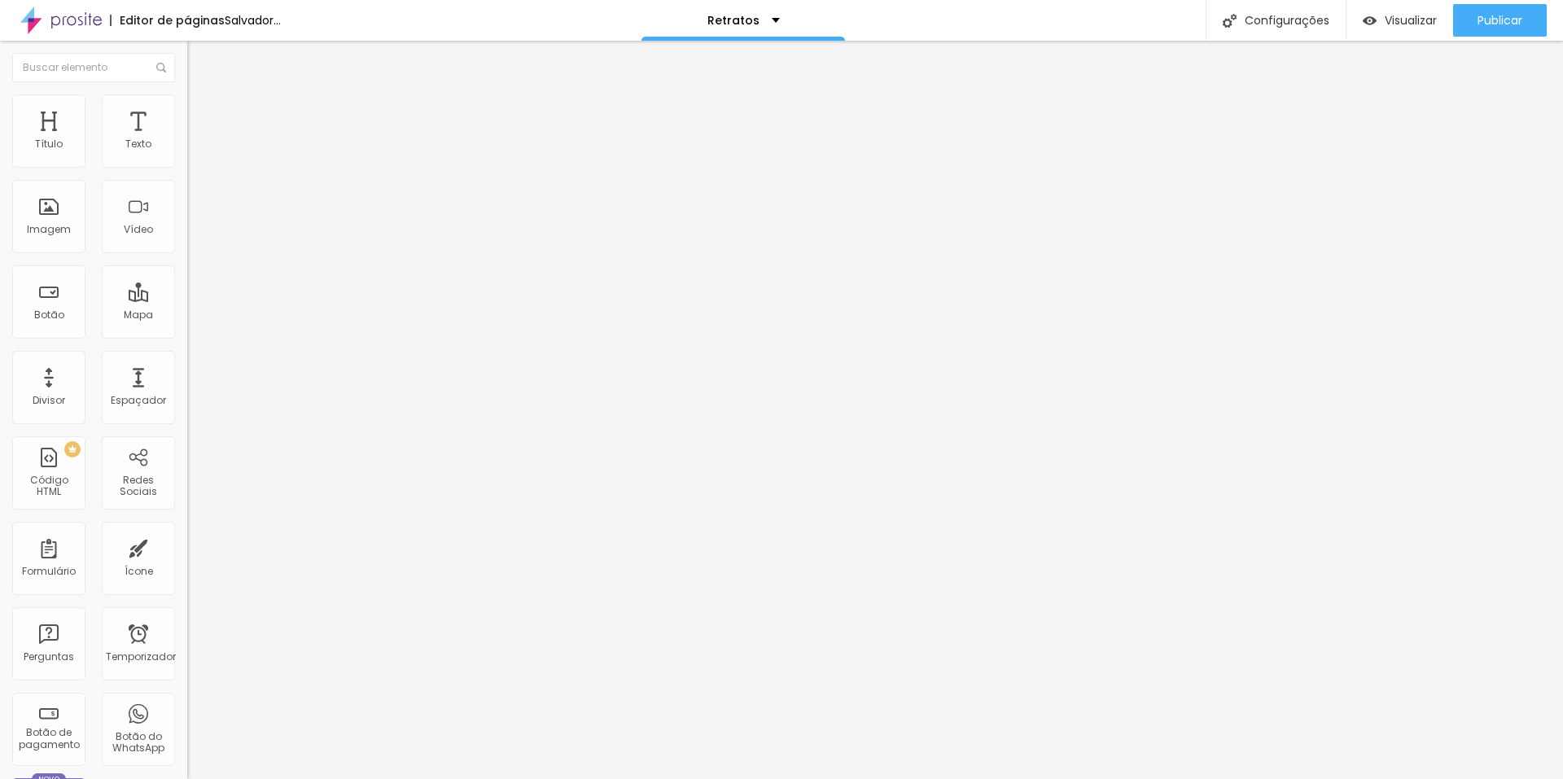
click at [187, 263] on div "Cinema 16:9" at bounding box center [280, 258] width 187 height 10
click at [187, 280] on span "Padrão" at bounding box center [205, 273] width 37 height 14
click at [187, 290] on span "Quadrado" at bounding box center [213, 283] width 53 height 14
click at [187, 299] on span "Original" at bounding box center [206, 293] width 39 height 14
click at [187, 255] on font "1:1 Quadrado" at bounding box center [219, 248] width 64 height 14
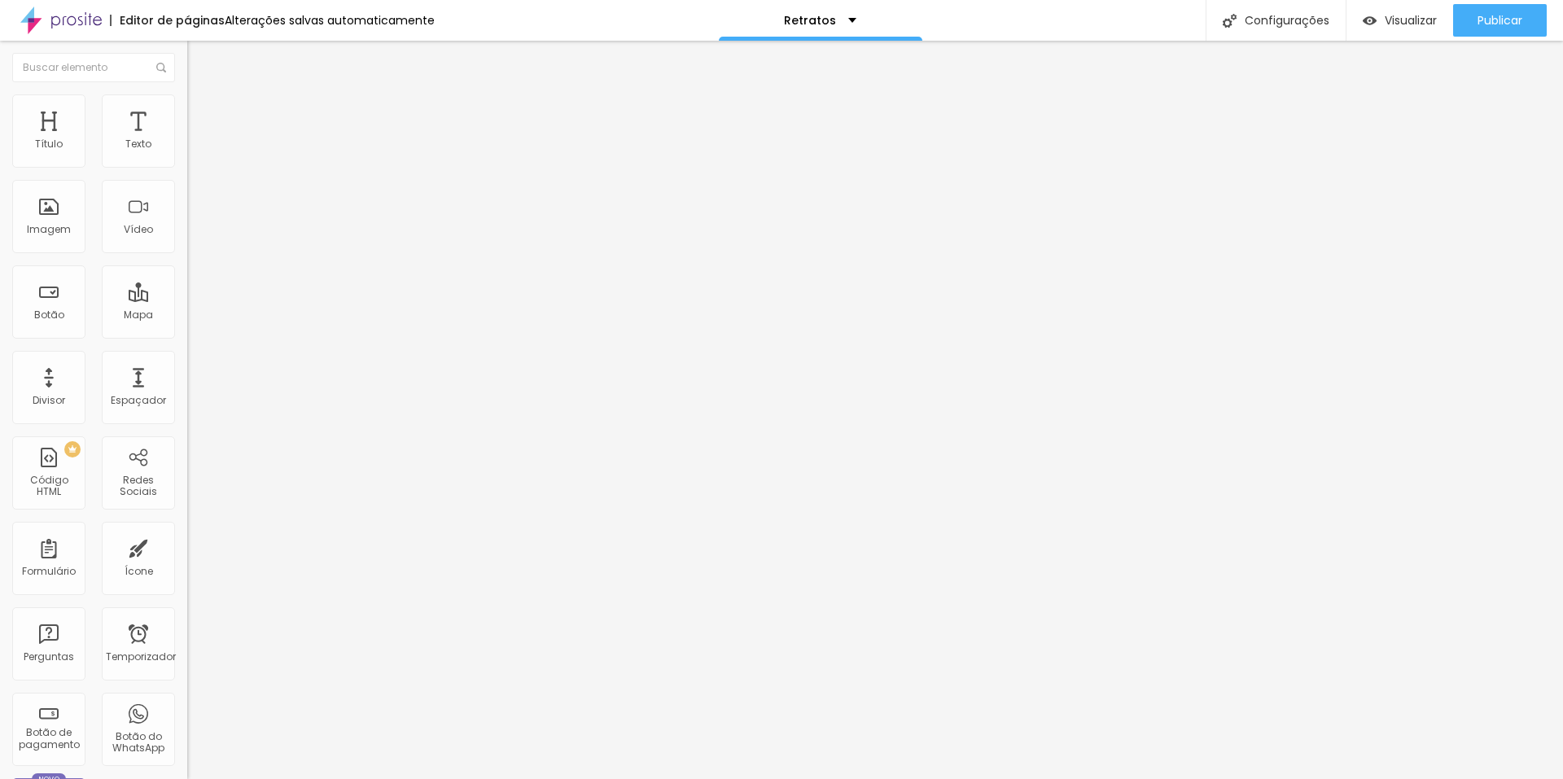
click at [187, 264] on span "Cinema" at bounding box center [207, 258] width 41 height 14
click at [197, 140] on font "Trocar imagem" at bounding box center [236, 133] width 79 height 14
click at [1493, 22] on font "Publicar" at bounding box center [1499, 20] width 45 height 16
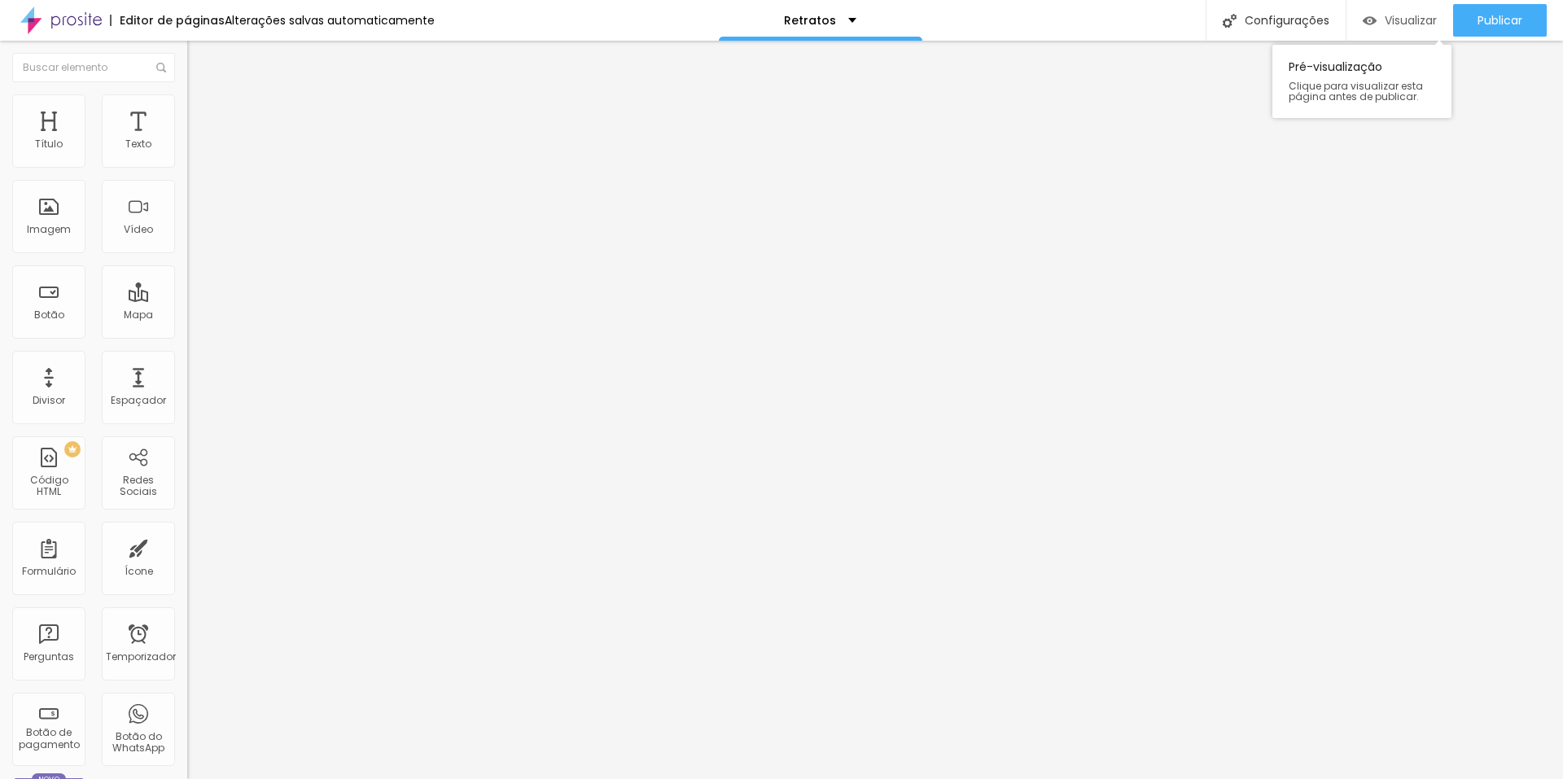
click at [1392, 18] on font "Visualizar" at bounding box center [1410, 20] width 52 height 16
